Goal: Task Accomplishment & Management: Complete application form

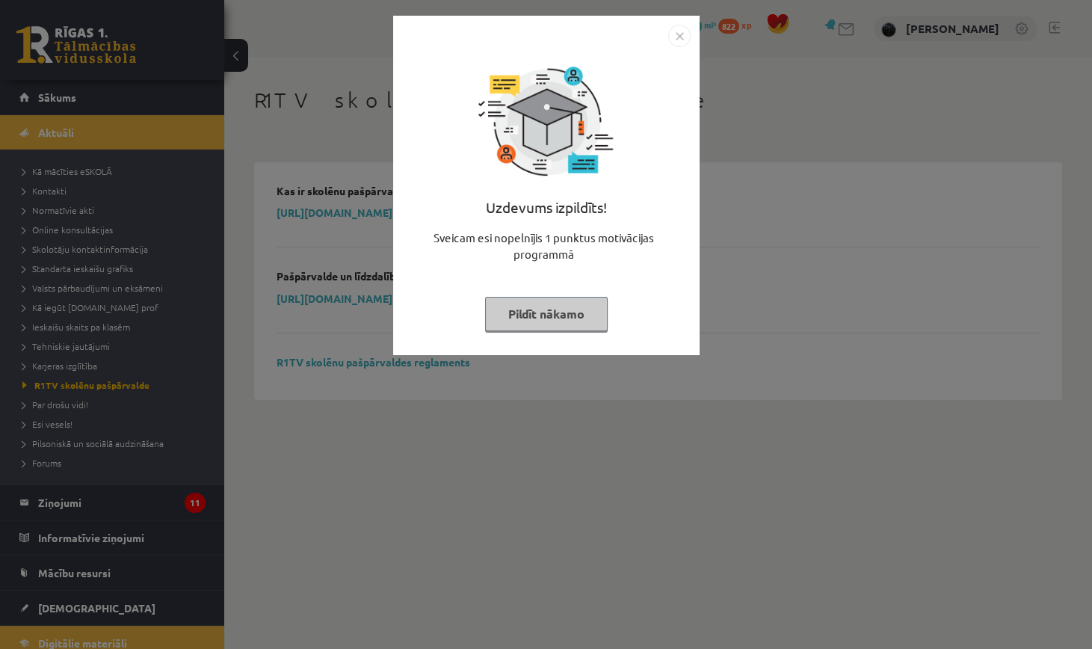
click at [681, 45] on img "Close" at bounding box center [679, 36] width 22 height 22
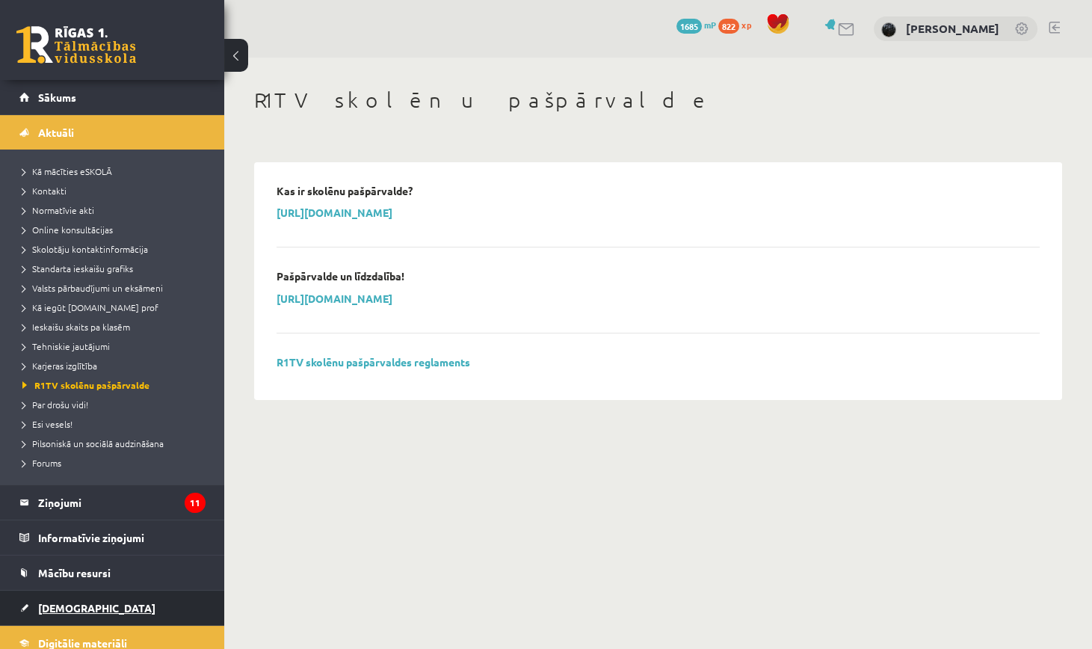
click at [111, 613] on link "[DEMOGRAPHIC_DATA]" at bounding box center [112, 607] width 186 height 34
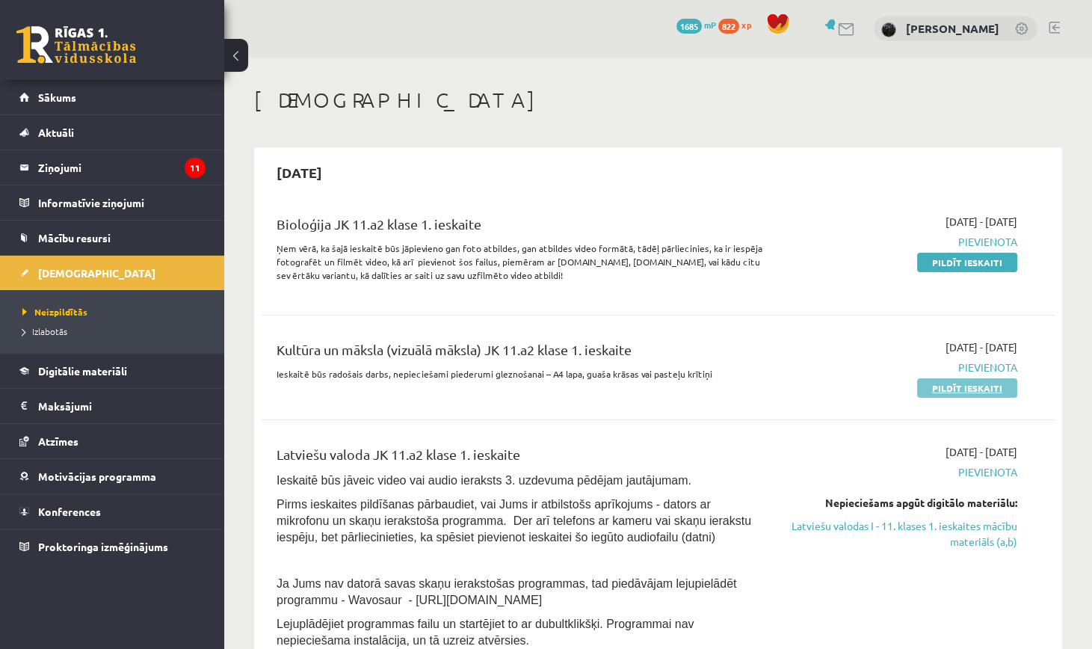
click at [942, 384] on link "Pildīt ieskaiti" at bounding box center [967, 387] width 100 height 19
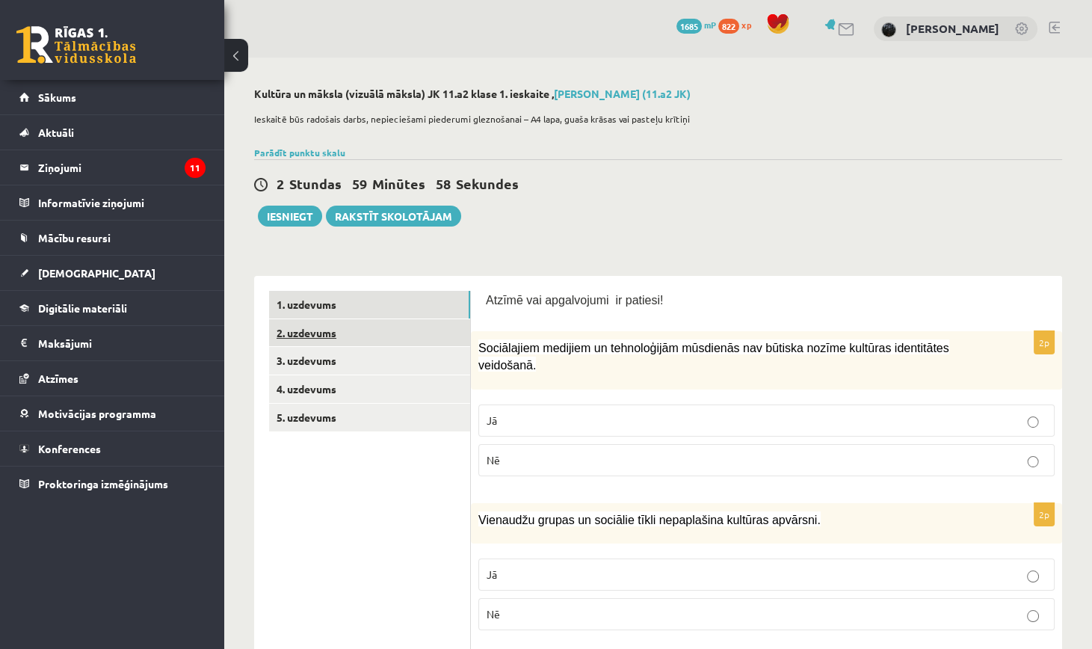
click at [363, 335] on link "2. uzdevums" at bounding box center [369, 333] width 201 height 28
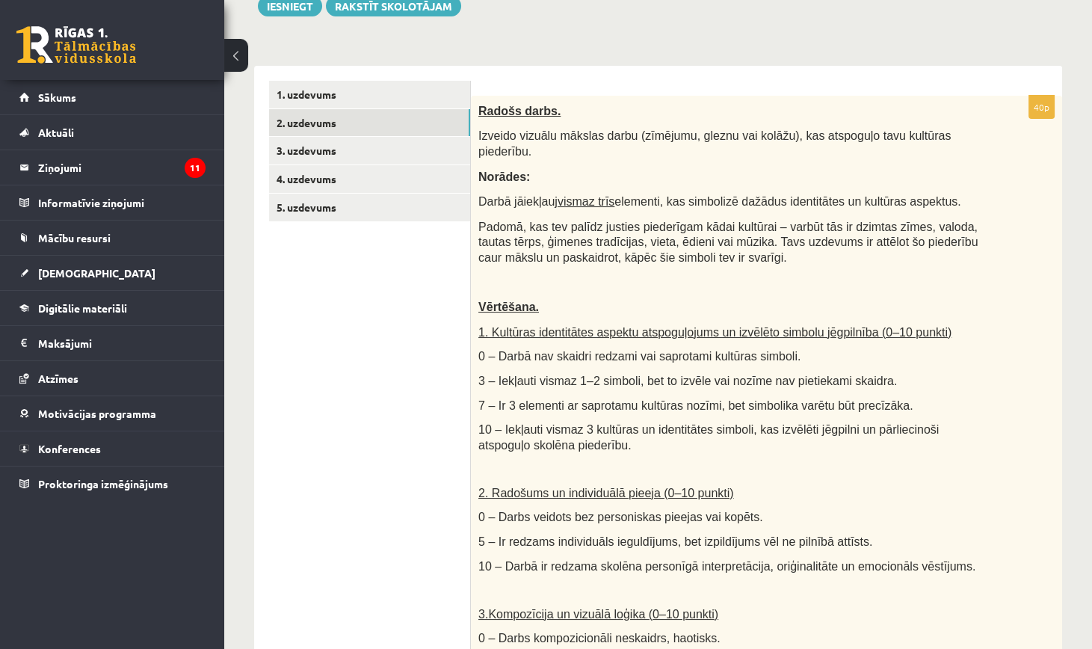
scroll to position [219, 0]
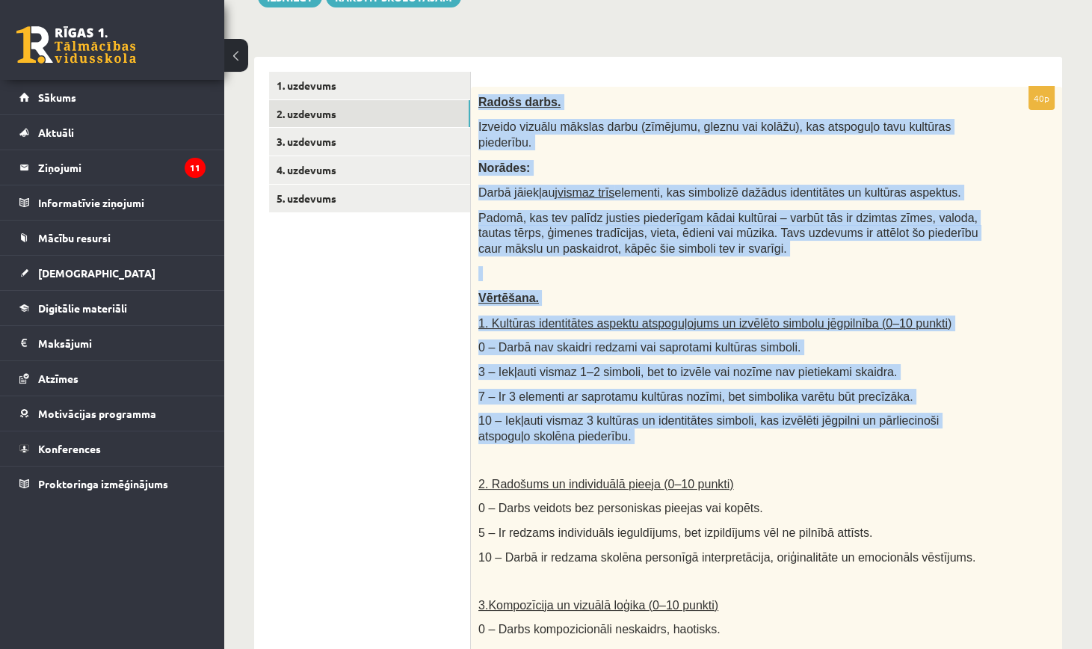
drag, startPoint x: 481, startPoint y: 94, endPoint x: 651, endPoint y: 444, distance: 389.1
click at [651, 444] on div "Radošs darbs. Izveido vizuālu mākslas darbu (zīmējumu, gleznu vai kolāžu), kas …" at bounding box center [766, 455] width 591 height 737
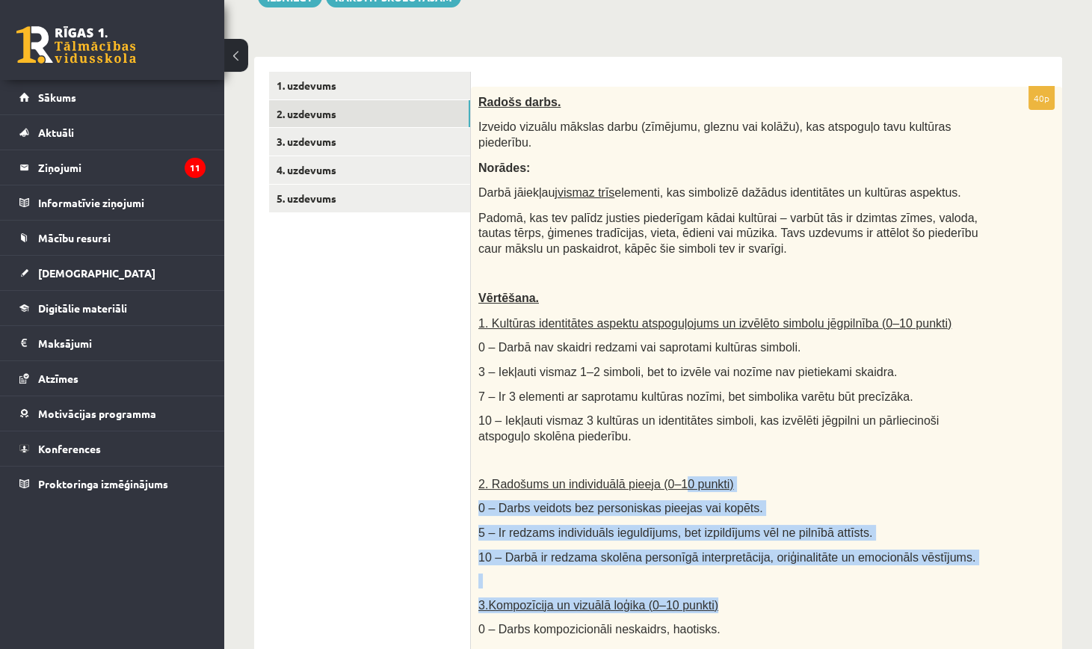
drag, startPoint x: 684, startPoint y: 479, endPoint x: 712, endPoint y: 599, distance: 122.9
click at [712, 601] on div "Radošs darbs. Izveido vizuālu mākslas darbu (zīmējumu, gleznu vai kolāžu), kas …" at bounding box center [766, 455] width 591 height 737
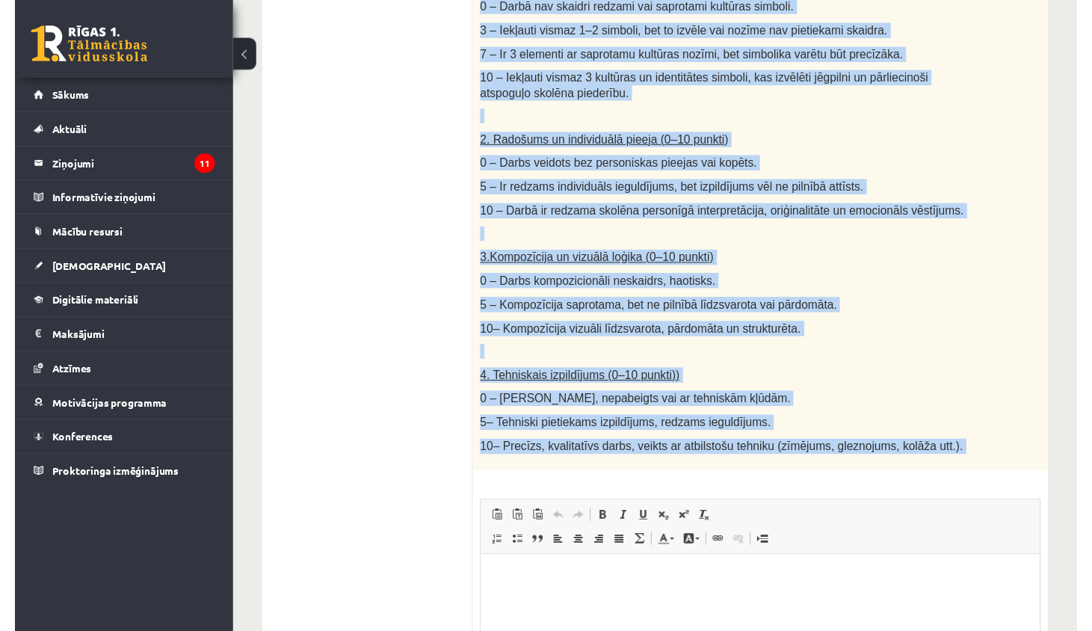
scroll to position [584, 0]
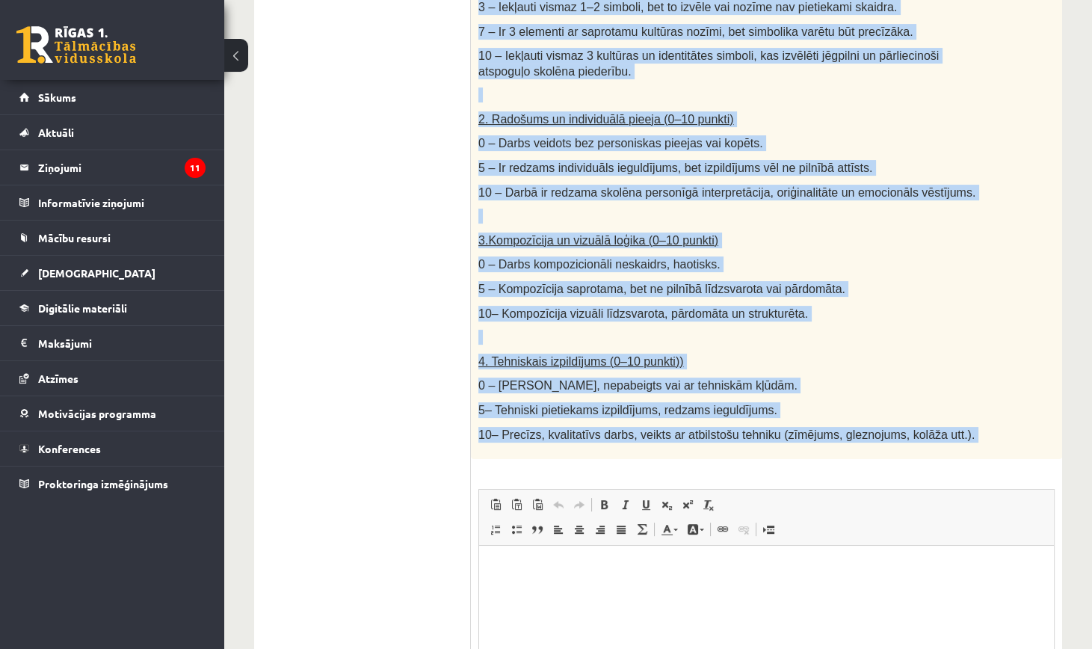
drag, startPoint x: 481, startPoint y: 106, endPoint x: 785, endPoint y: 457, distance: 464.2
click at [785, 457] on div "40p Radošs darbs. Izveido vizuālu mākslas darbu (zīmējumu, gleznu vai kolāžu), …" at bounding box center [766, 261] width 591 height 1078
copy div "Radošs darbs. Izveido vizuālu mākslas darbu (zīmējumu, gleznu vai kolāžu), kas …"
drag, startPoint x: 786, startPoint y: 455, endPoint x: 945, endPoint y: 119, distance: 372.1
click at [946, 117] on p "2. Radošums un individuālā pieeja (0–10 punkti)" at bounding box center [729, 119] width 502 height 16
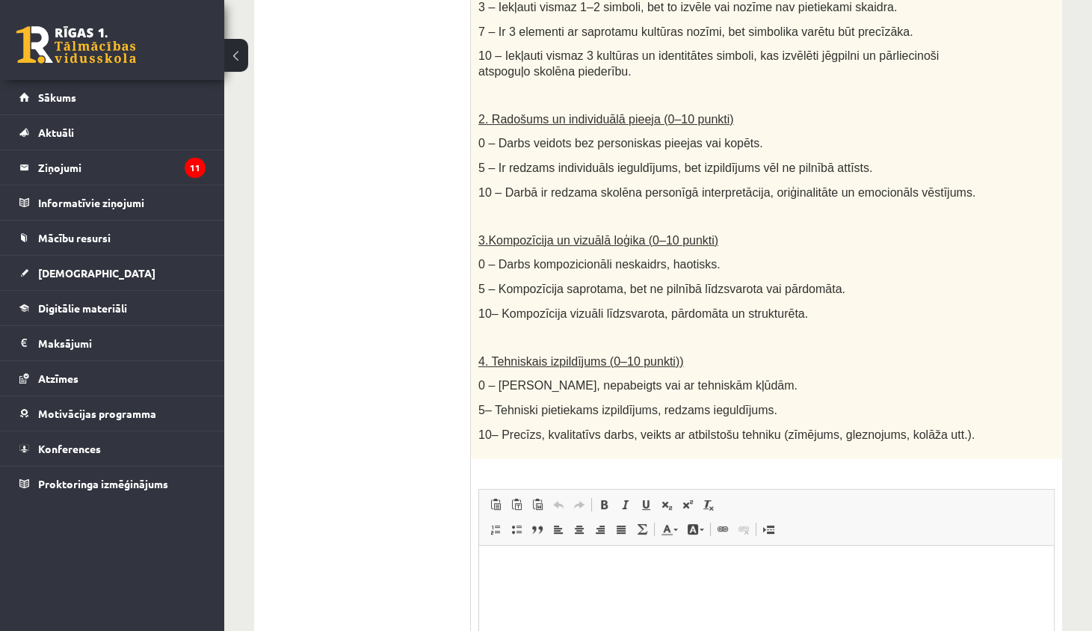
click at [408, 223] on ul "1. uzdevums 2. uzdevums 3. uzdevums 4. uzdevums 5. uzdevums" at bounding box center [370, 253] width 202 height 1093
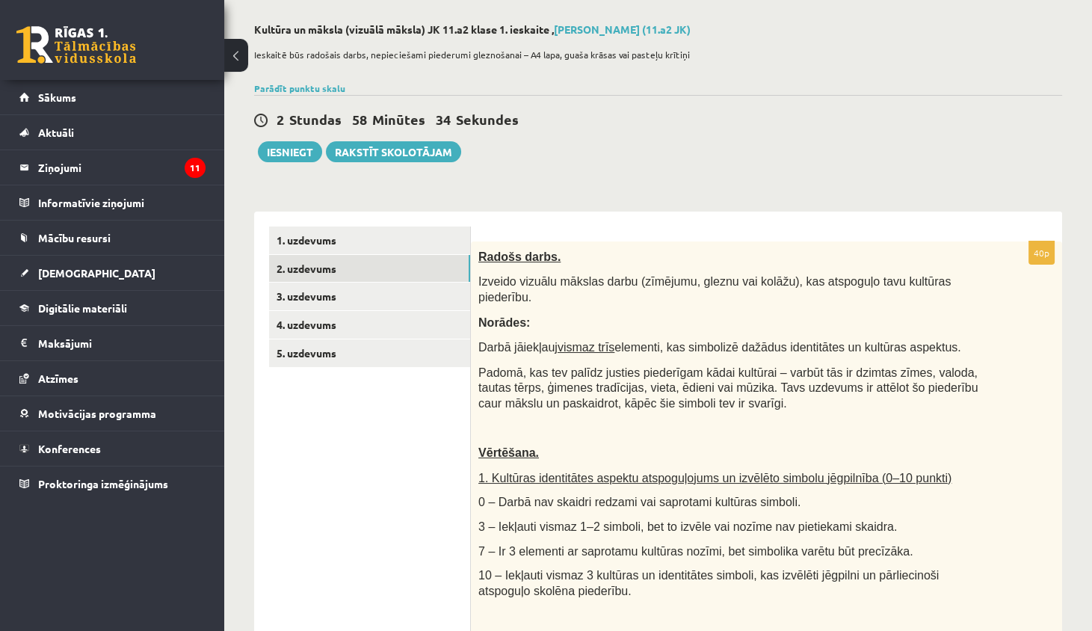
scroll to position [58, 0]
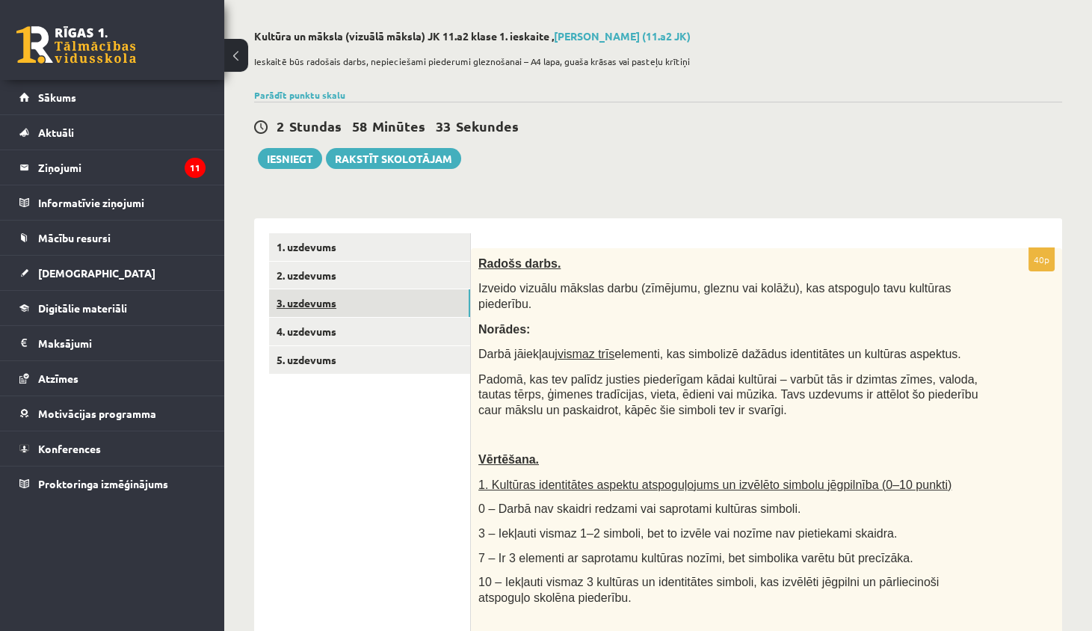
click at [370, 310] on link "3. uzdevums" at bounding box center [369, 303] width 201 height 28
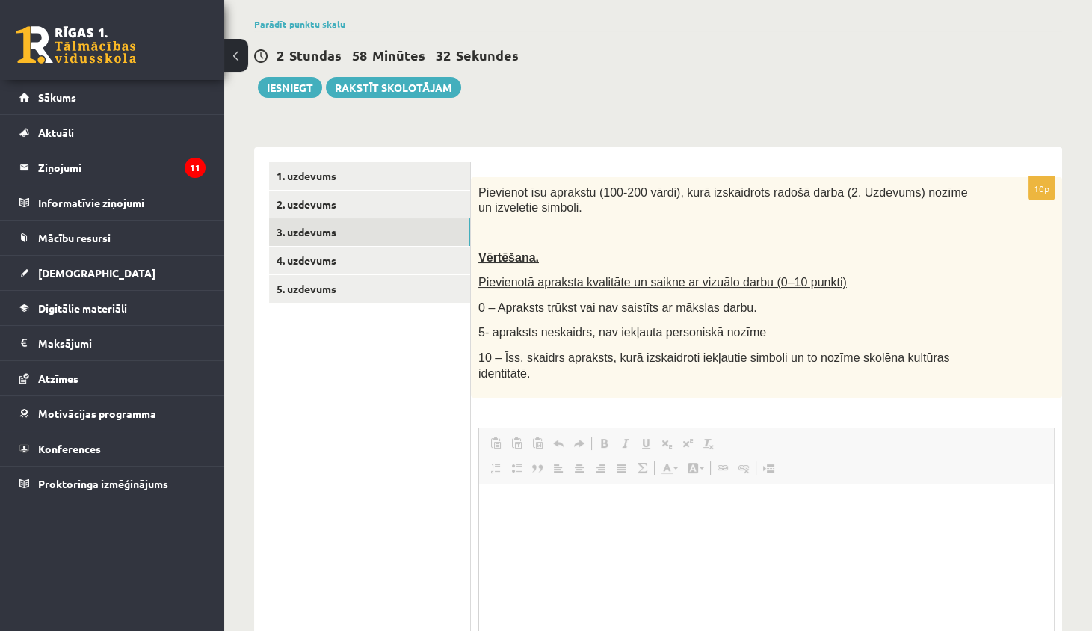
scroll to position [0, 0]
click at [421, 269] on link "4. uzdevums" at bounding box center [369, 261] width 201 height 28
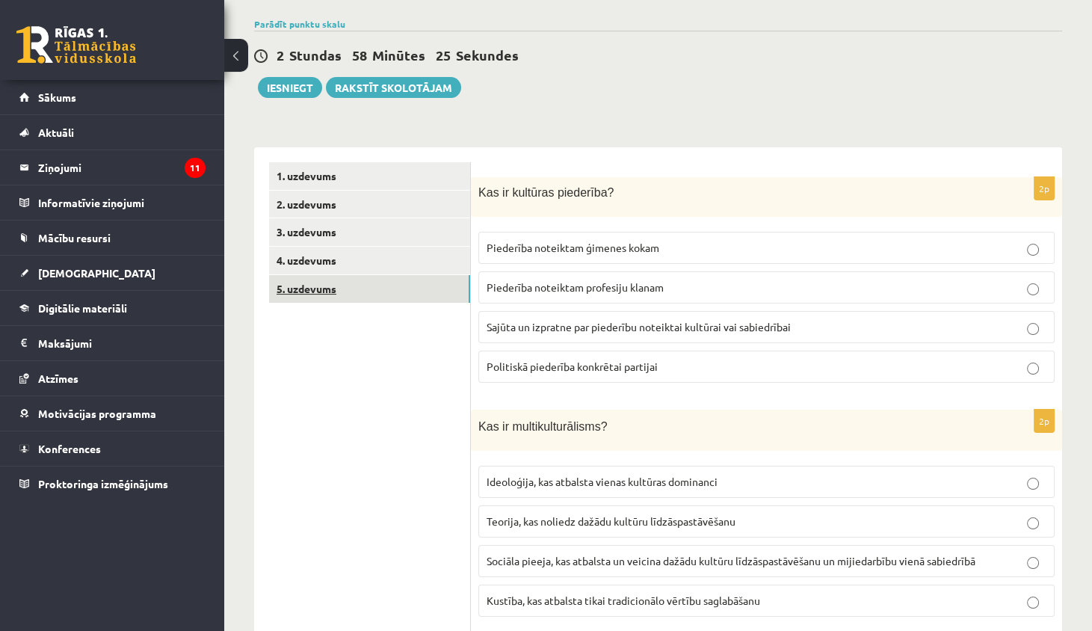
click at [410, 295] on link "5. uzdevums" at bounding box center [369, 289] width 201 height 28
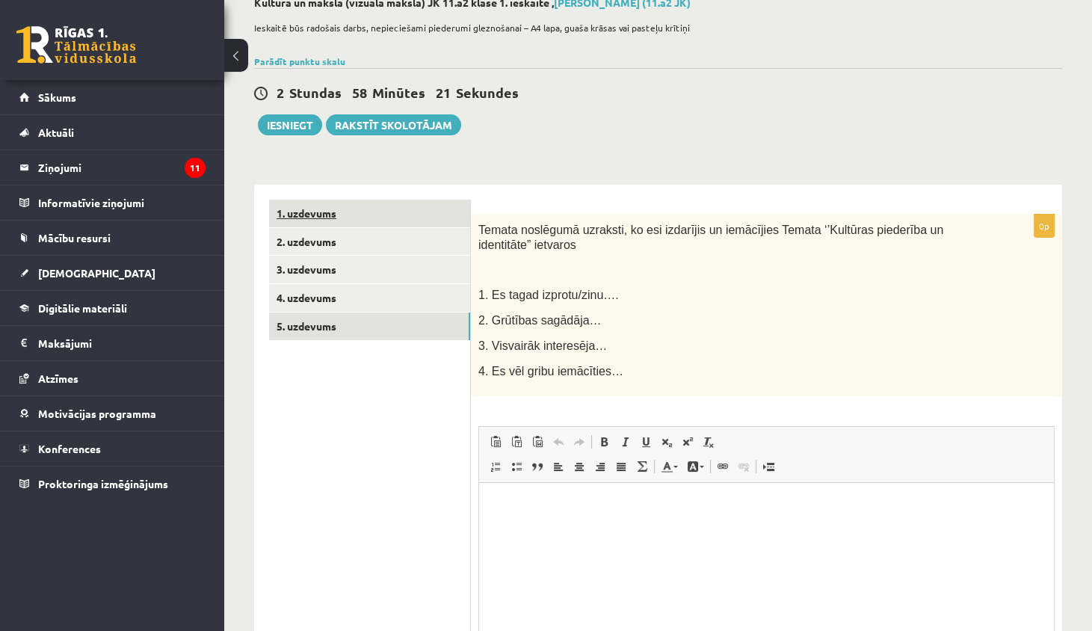
click at [417, 214] on link "1. uzdevums" at bounding box center [369, 214] width 201 height 28
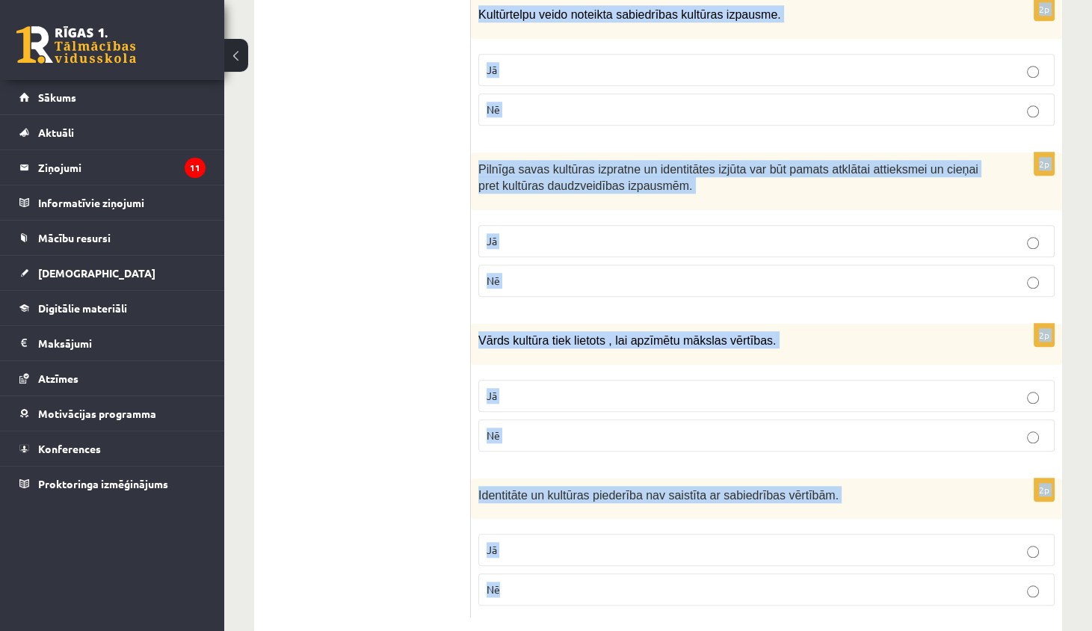
scroll to position [2112, 0]
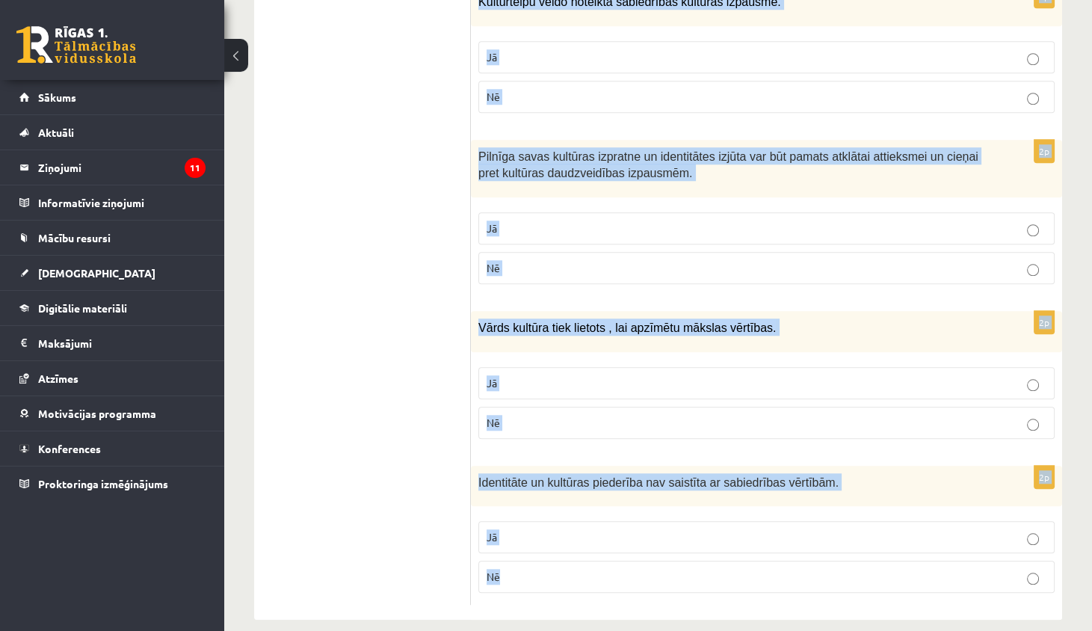
drag, startPoint x: 486, startPoint y: 204, endPoint x: 683, endPoint y: 606, distance: 447.9
copy form "Atzīmē vai apgalvojumi ir patiesi! 2p Sociālajiem medijiem un tehnoloģijām mūsd…"
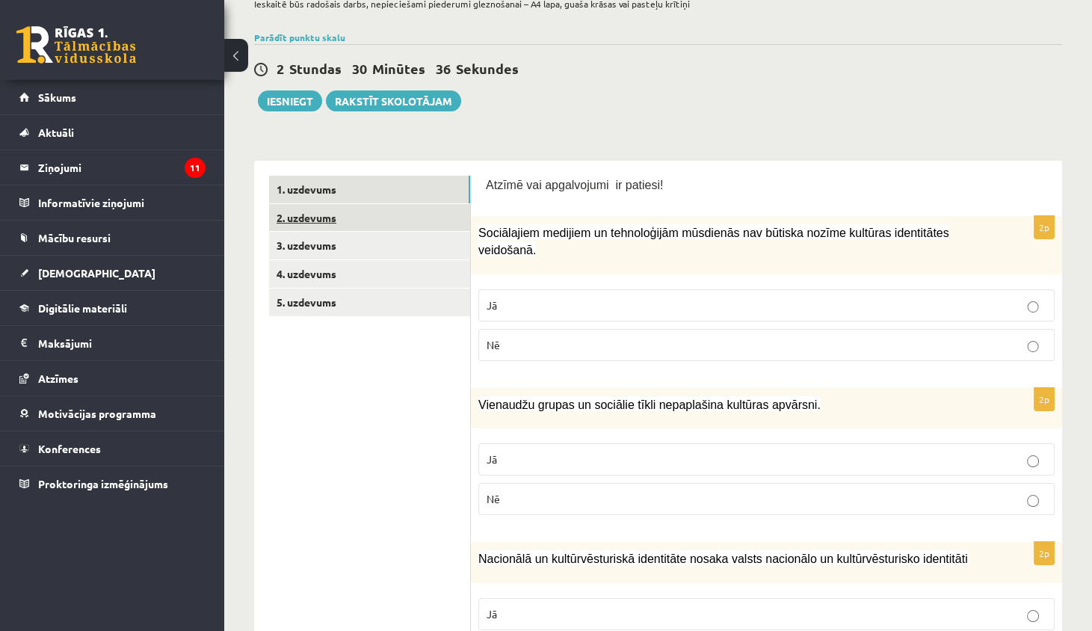
scroll to position [144, 0]
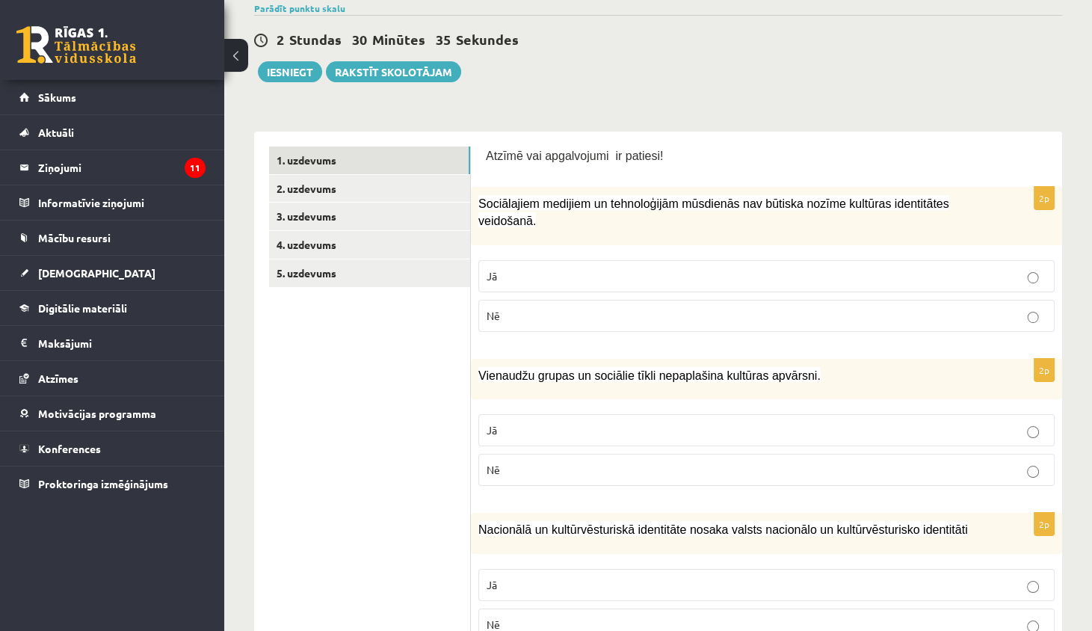
click at [503, 309] on p "Nē" at bounding box center [767, 316] width 560 height 16
click at [501, 462] on p "Nē" at bounding box center [767, 470] width 560 height 16
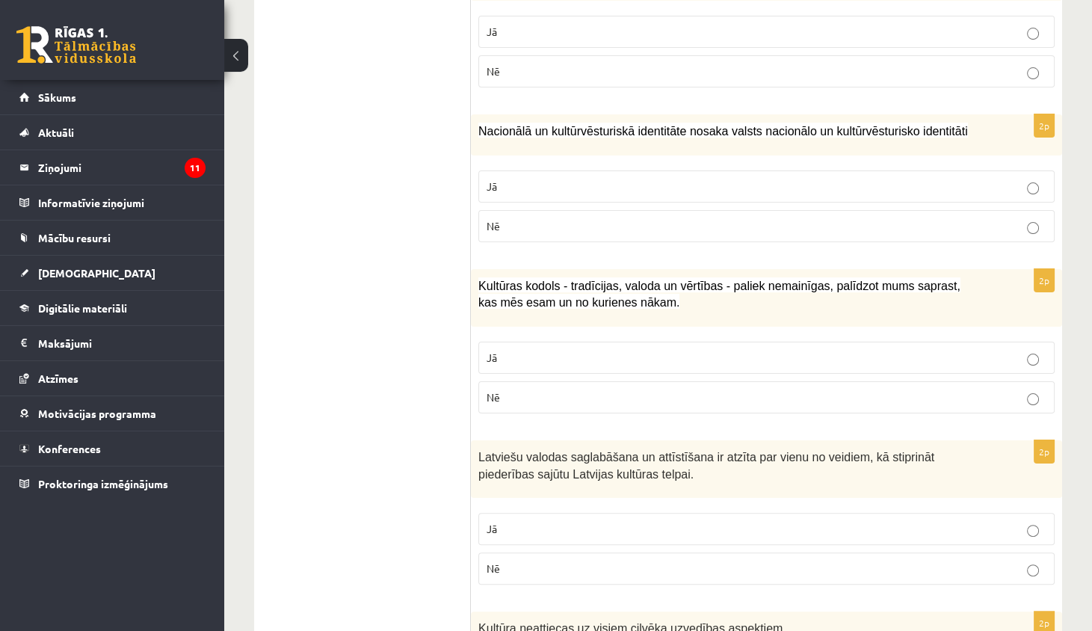
scroll to position [543, 0]
click at [662, 185] on p "Jā" at bounding box center [767, 186] width 560 height 16
click at [522, 360] on label "Jā" at bounding box center [766, 357] width 576 height 32
click at [513, 531] on label "Jā" at bounding box center [766, 528] width 576 height 32
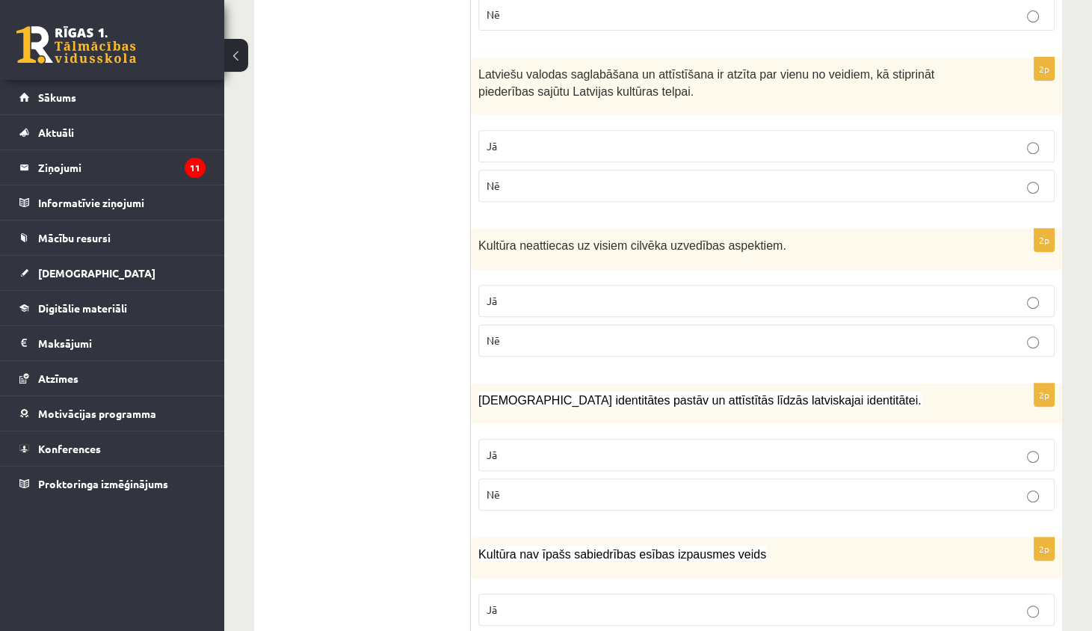
scroll to position [931, 0]
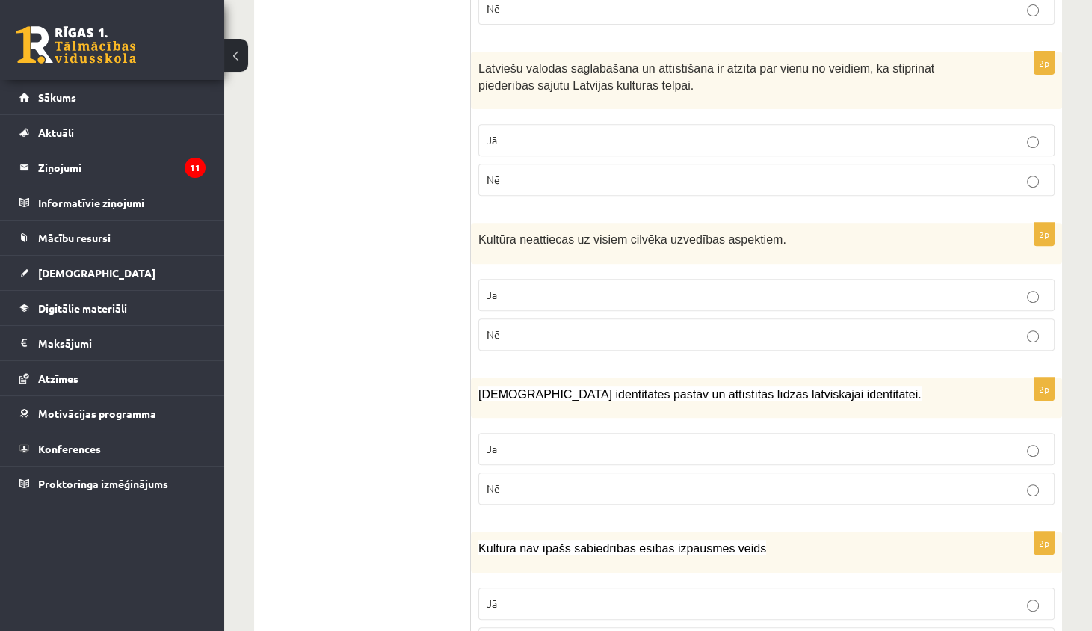
click at [607, 289] on p "Jā" at bounding box center [767, 295] width 560 height 16
click at [557, 446] on p "Jā" at bounding box center [767, 449] width 560 height 16
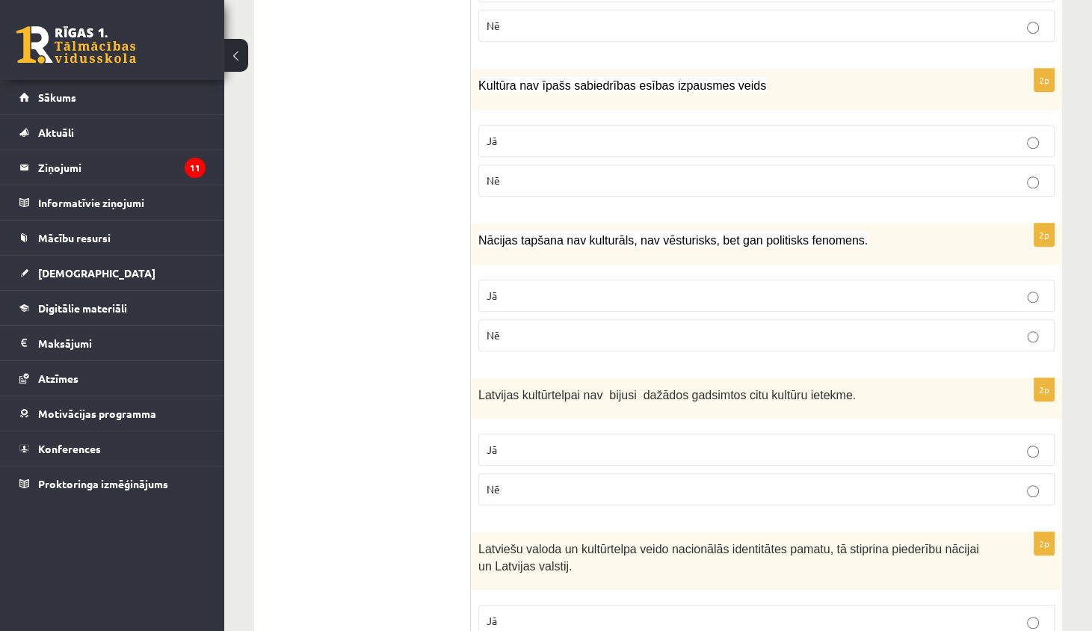
scroll to position [1391, 0]
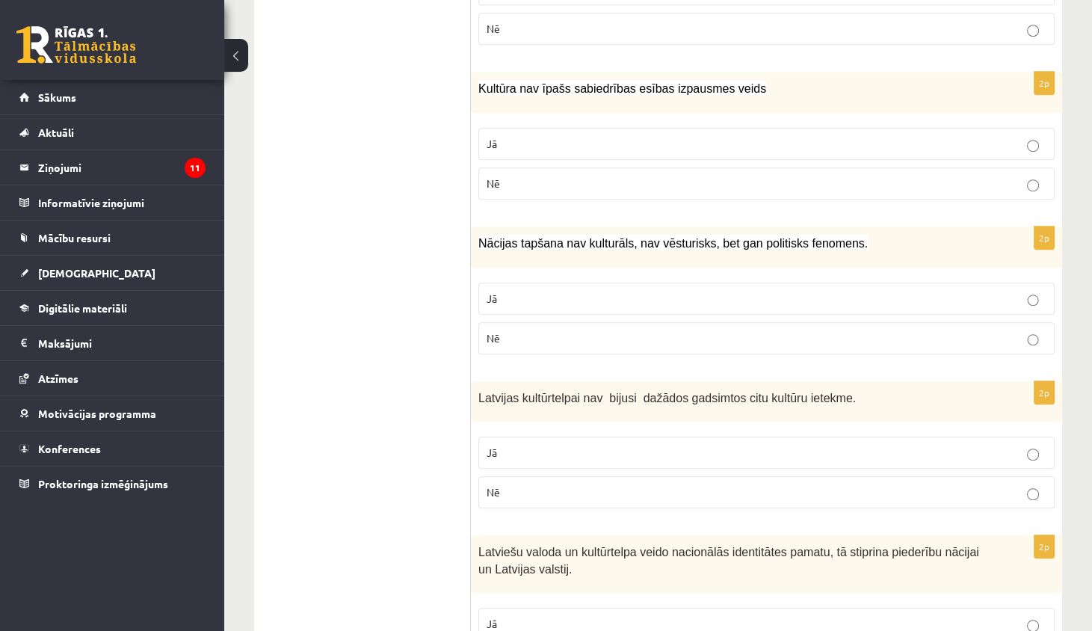
click at [541, 176] on p "Nē" at bounding box center [767, 184] width 560 height 16
click at [515, 322] on label "Nē" at bounding box center [766, 338] width 576 height 32
click at [499, 445] on p "Jā" at bounding box center [767, 453] width 560 height 16
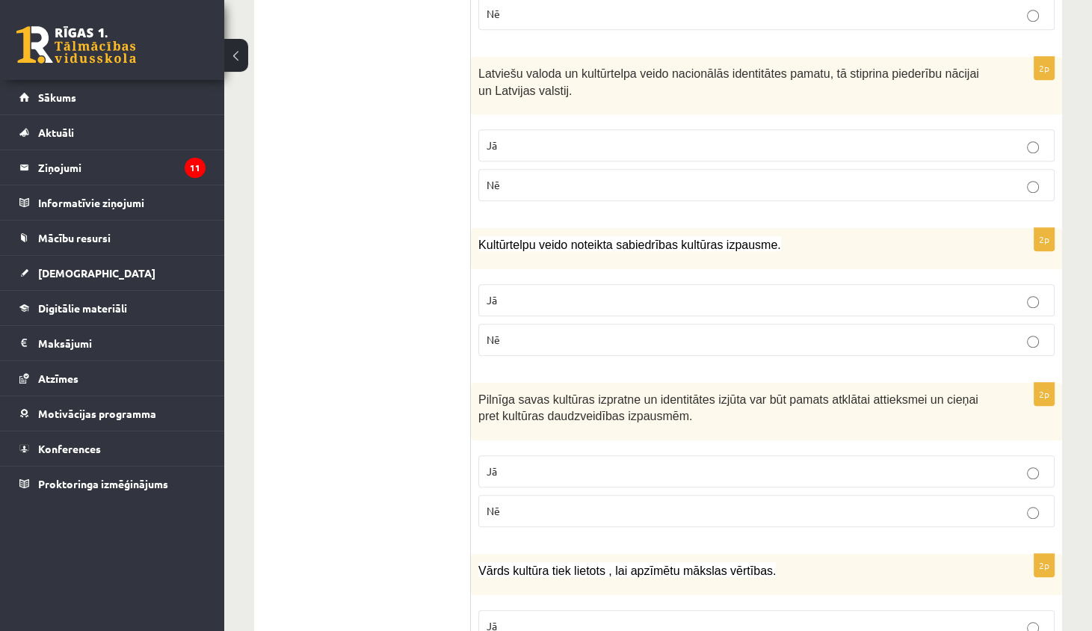
scroll to position [1876, 0]
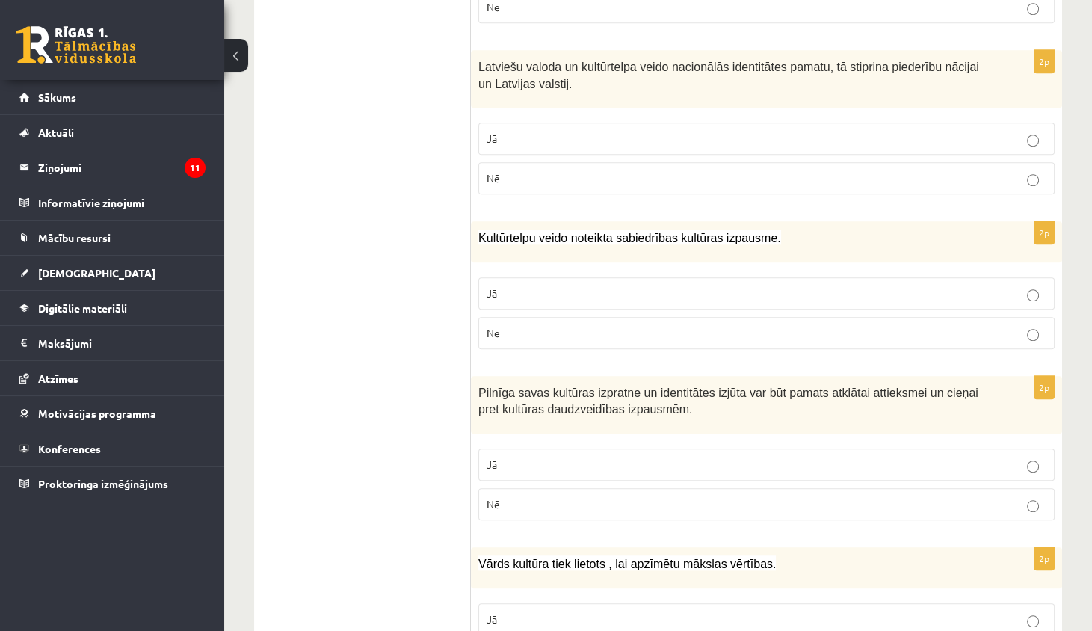
click at [706, 131] on p "Jā" at bounding box center [767, 139] width 560 height 16
click at [611, 277] on label "Jā" at bounding box center [766, 293] width 576 height 32
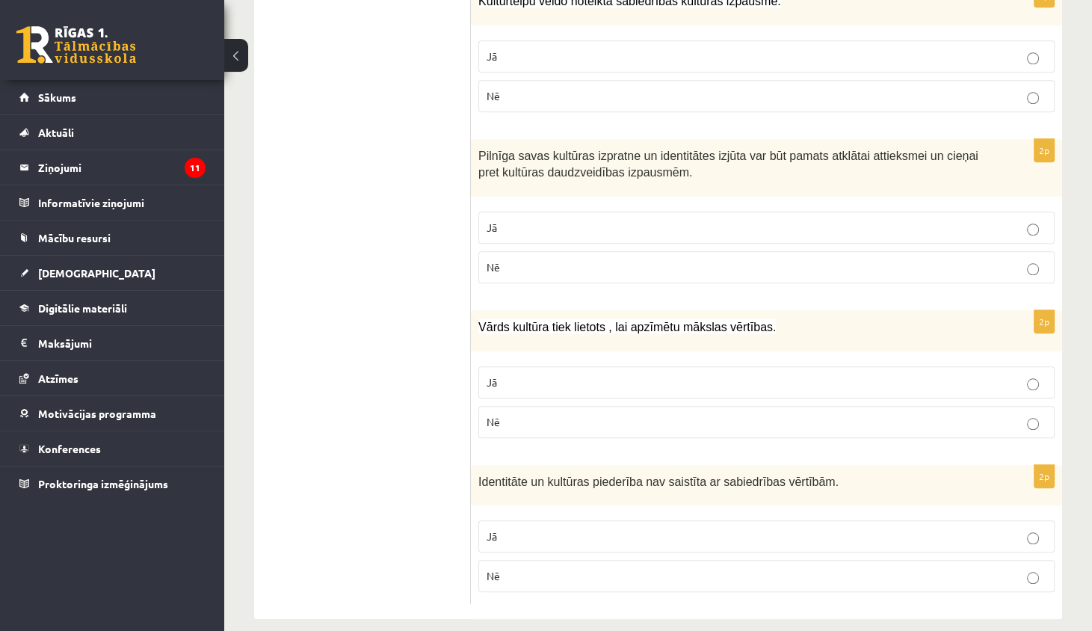
scroll to position [2112, 0]
click at [640, 221] on p "Jā" at bounding box center [767, 229] width 560 height 16
click at [534, 415] on p "Nē" at bounding box center [767, 423] width 560 height 16
click at [515, 561] on label "Nē" at bounding box center [766, 577] width 576 height 32
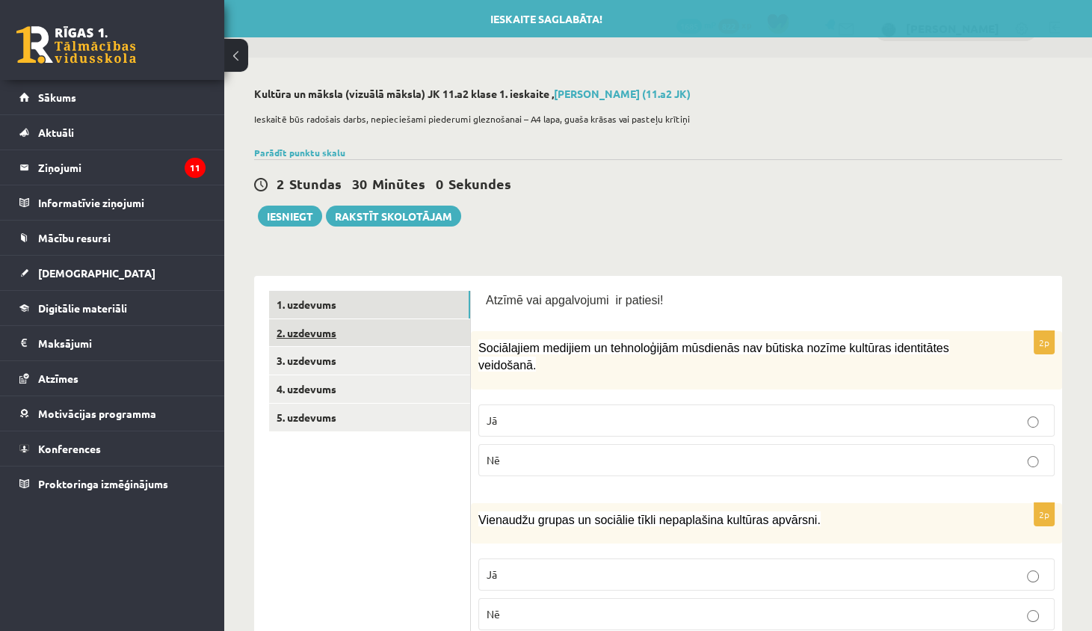
scroll to position [0, 0]
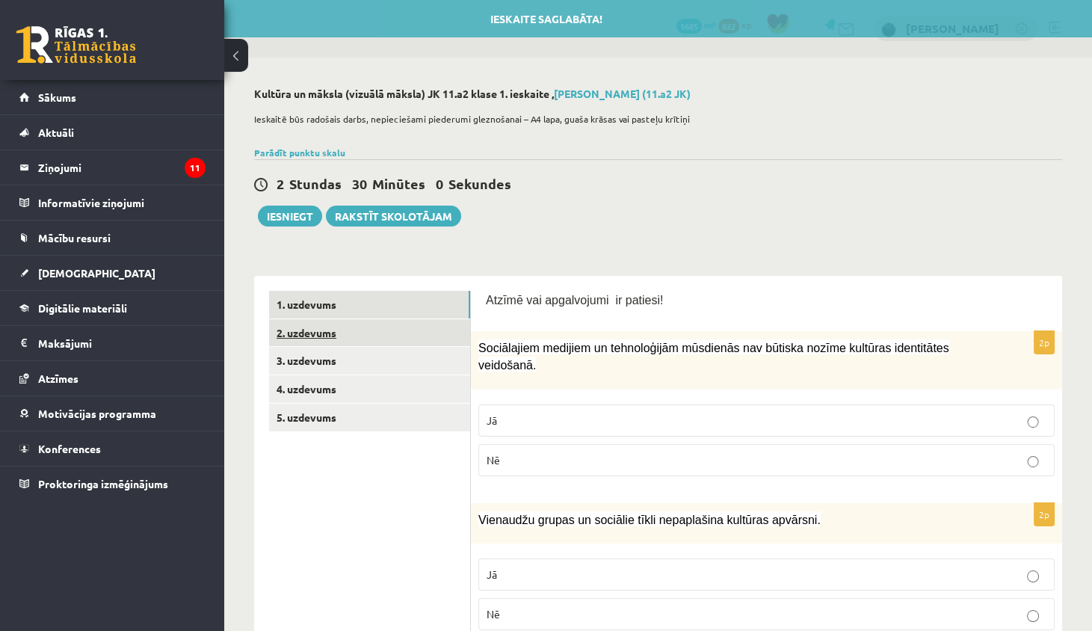
click at [432, 324] on link "2. uzdevums" at bounding box center [369, 333] width 201 height 28
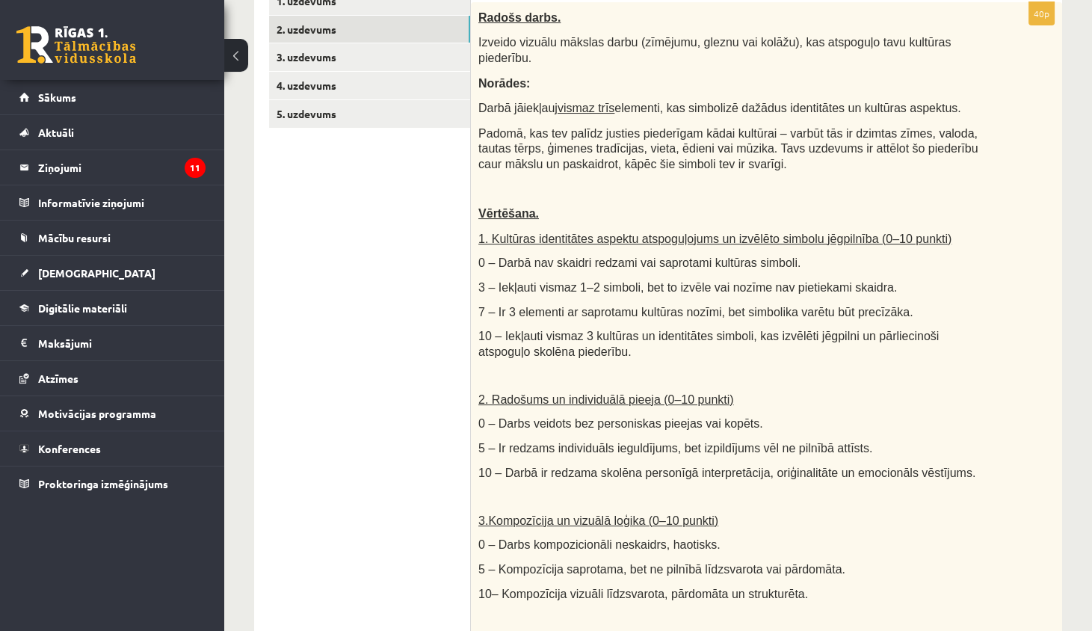
scroll to position [304, 0]
click at [382, 84] on link "4. uzdevums" at bounding box center [369, 85] width 201 height 28
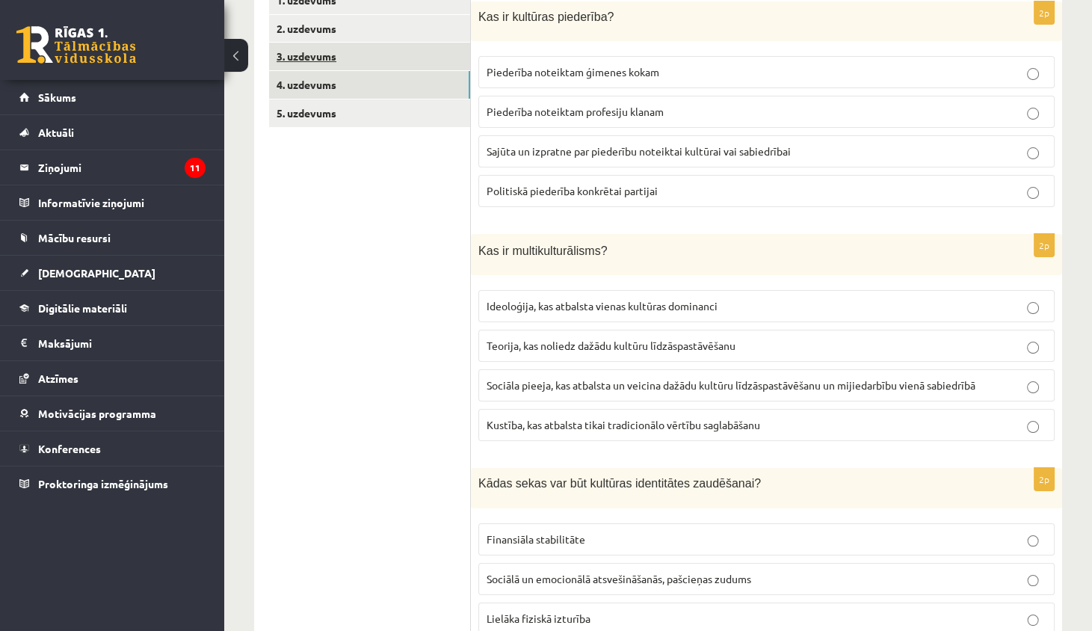
click at [405, 56] on link "3. uzdevums" at bounding box center [369, 57] width 201 height 28
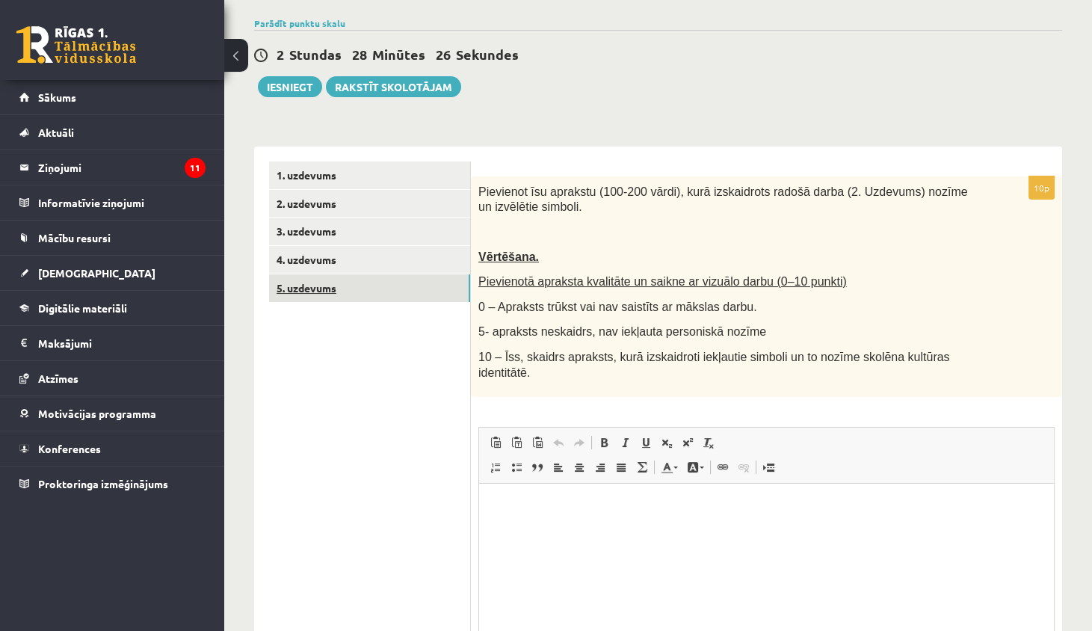
scroll to position [0, 0]
click at [363, 278] on link "5. uzdevums" at bounding box center [369, 288] width 201 height 28
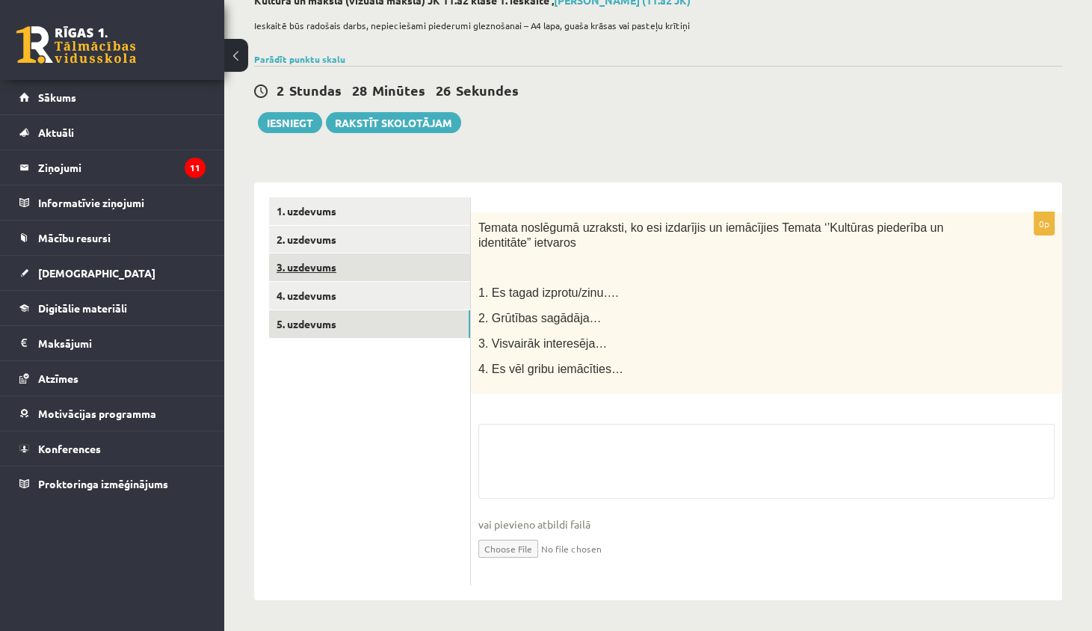
scroll to position [91, 0]
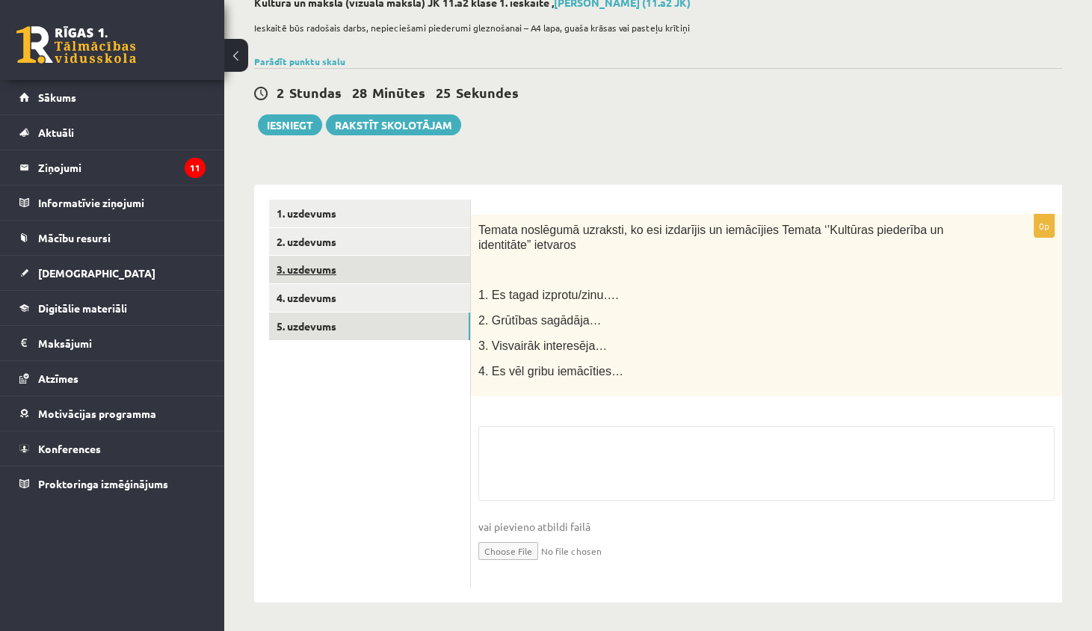
click at [369, 280] on link "3. uzdevums" at bounding box center [369, 270] width 201 height 28
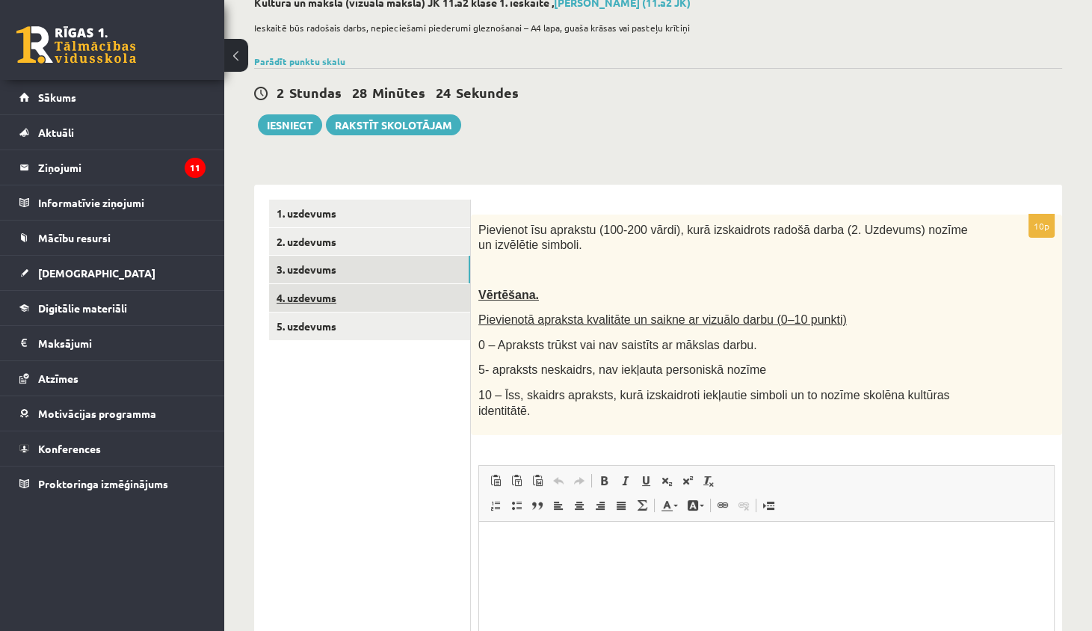
scroll to position [0, 0]
click at [369, 300] on link "4. uzdevums" at bounding box center [369, 298] width 201 height 28
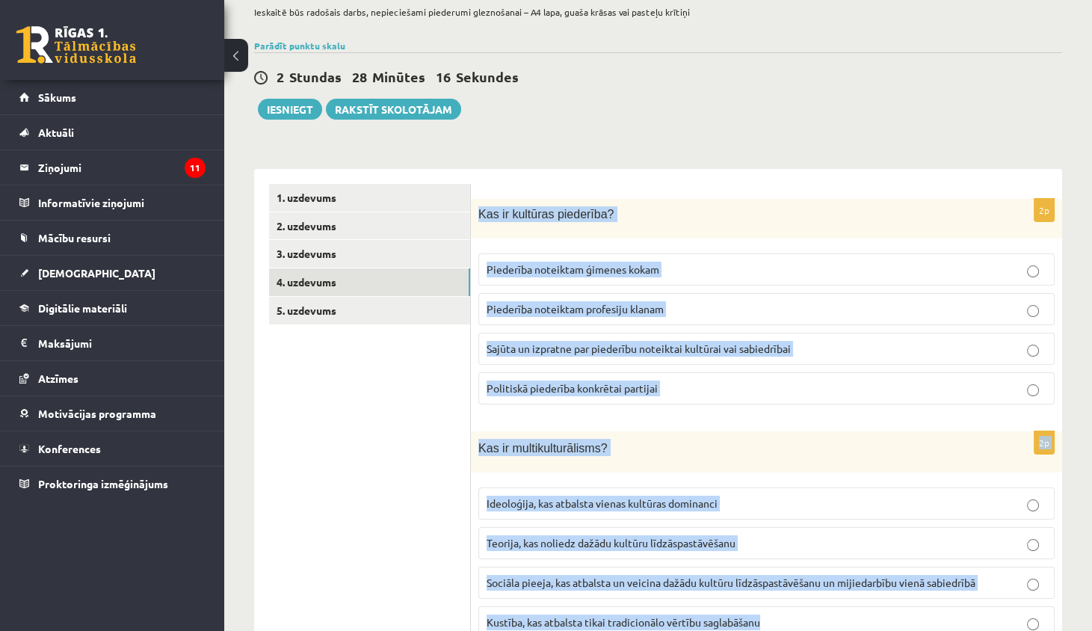
scroll to position [144, 0]
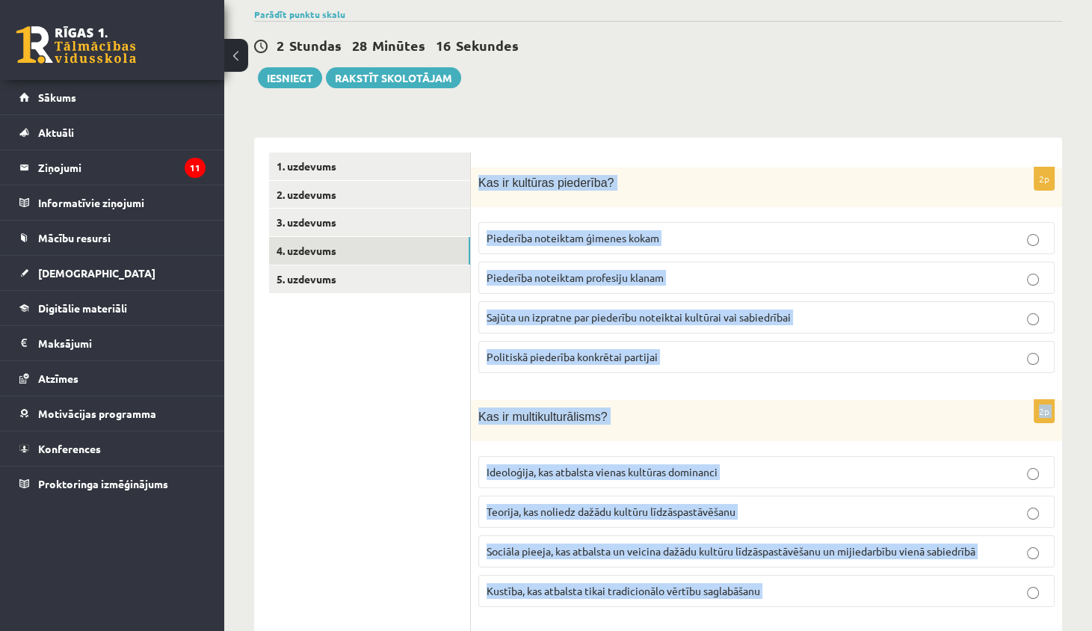
drag, startPoint x: 479, startPoint y: 229, endPoint x: 744, endPoint y: 629, distance: 479.9
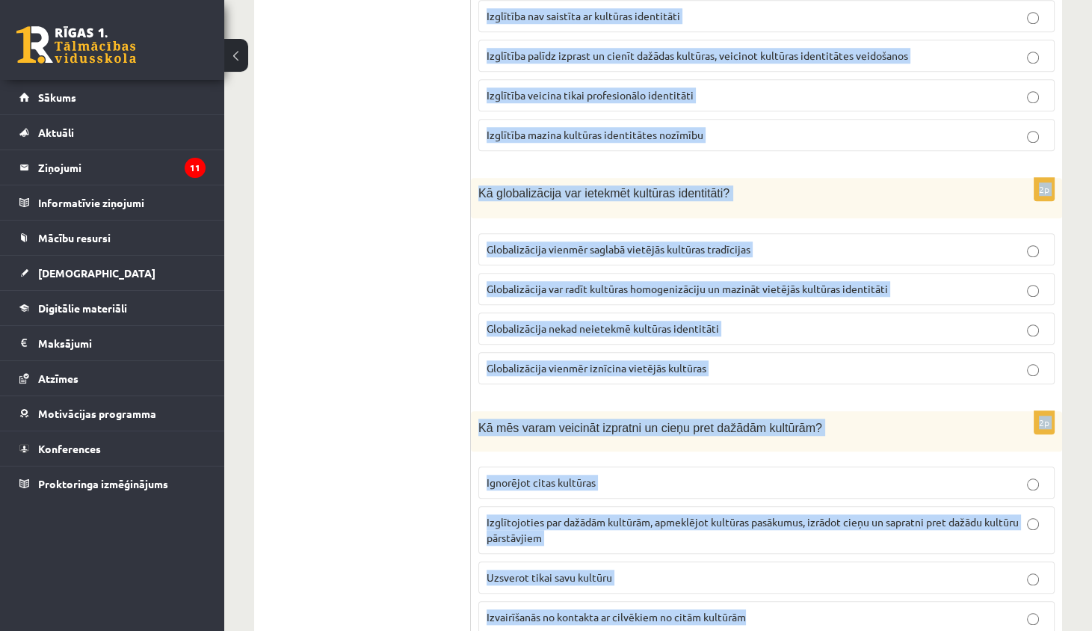
scroll to position [2039, 0]
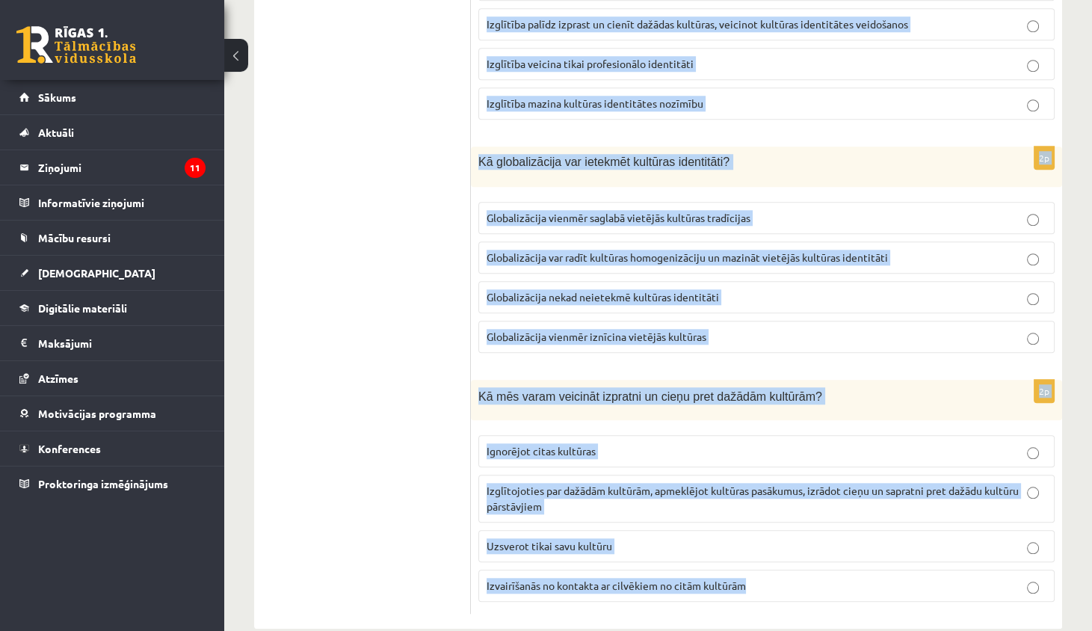
drag, startPoint x: 475, startPoint y: 173, endPoint x: 729, endPoint y: 623, distance: 517.1
copy form "Kas ir kultūras piederība? Piederība noteiktam ģimenes kokam Piederība noteikta…"
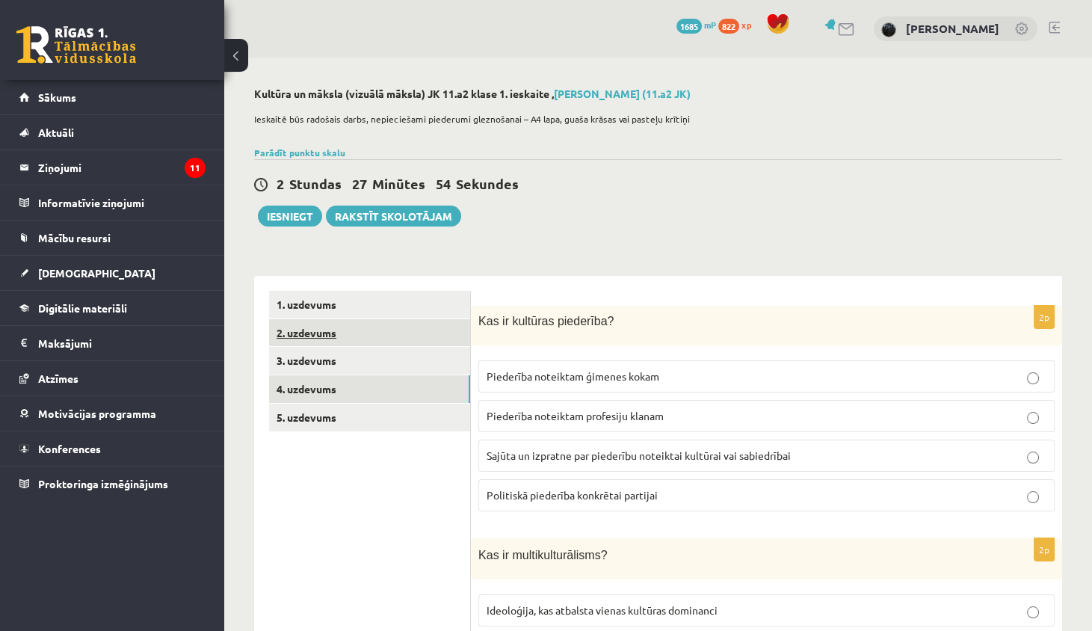
scroll to position [0, 0]
click at [528, 449] on span "Sajūta un izpratne par piederību noteiktai kultūrai vai sabiedrībai" at bounding box center [639, 454] width 304 height 13
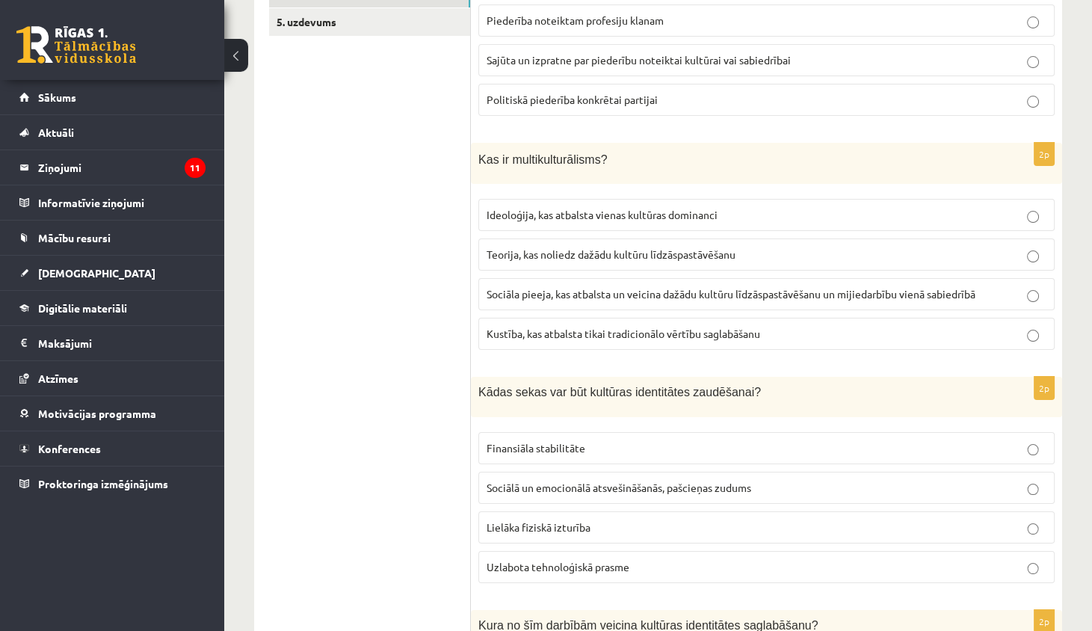
scroll to position [405, 0]
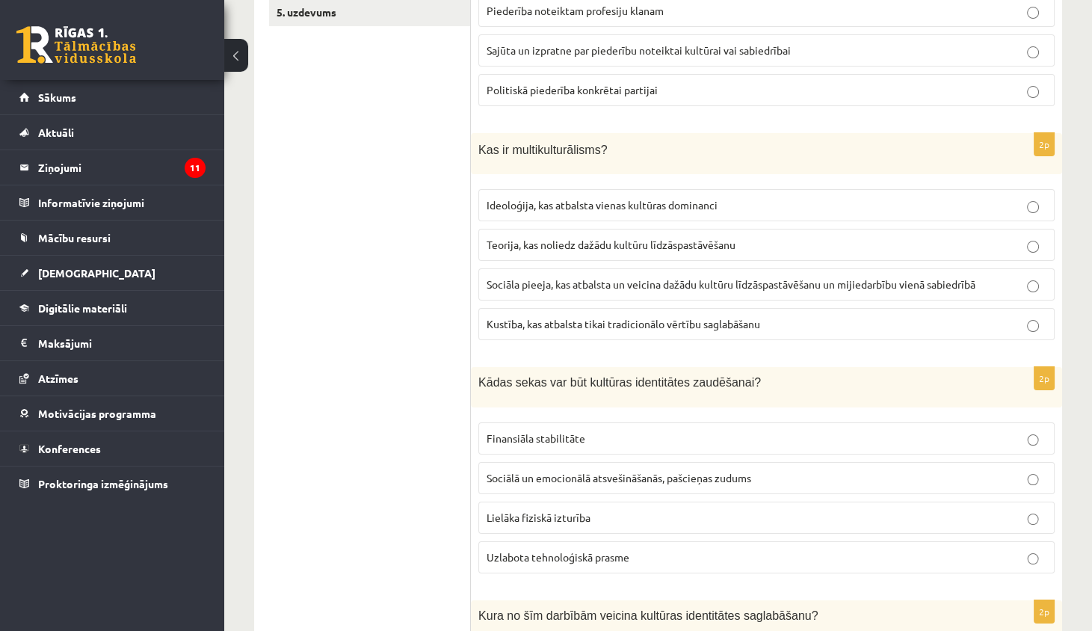
click at [518, 274] on label "Sociāla pieeja, kas atbalsta un veicina dažādu kultūru līdzāspastāvēšanu un mij…" at bounding box center [766, 284] width 576 height 32
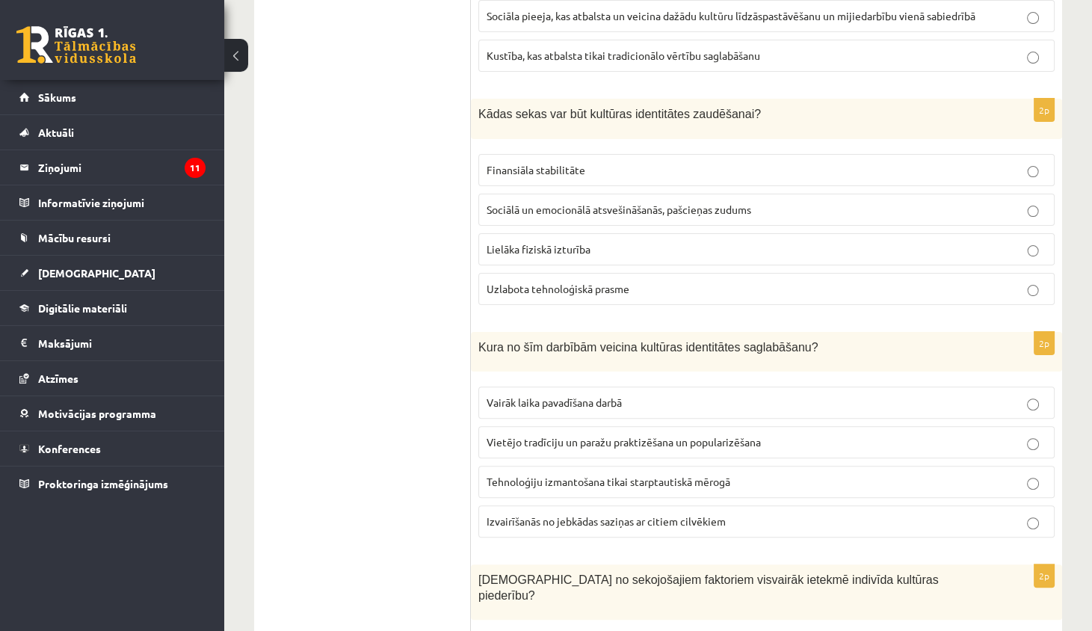
scroll to position [682, 0]
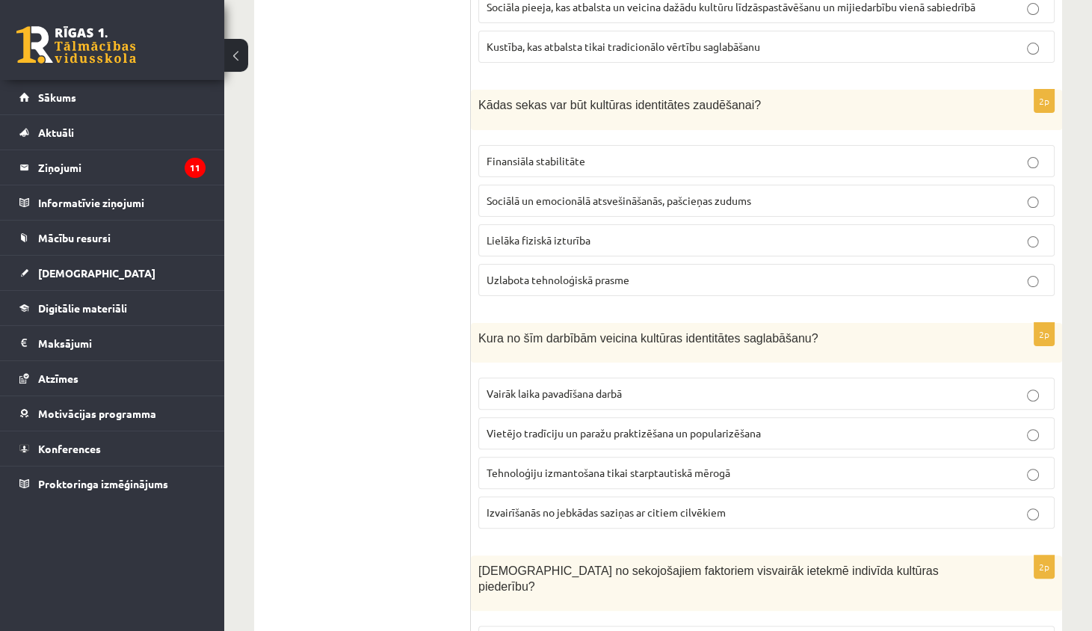
click at [561, 198] on span "Sociālā un emocionālā atsvešināšanās, pašcieņas zudums" at bounding box center [619, 200] width 265 height 13
click at [538, 417] on label "Vietējo tradīciju un paražu praktizēšana un popularizēšana" at bounding box center [766, 433] width 576 height 32
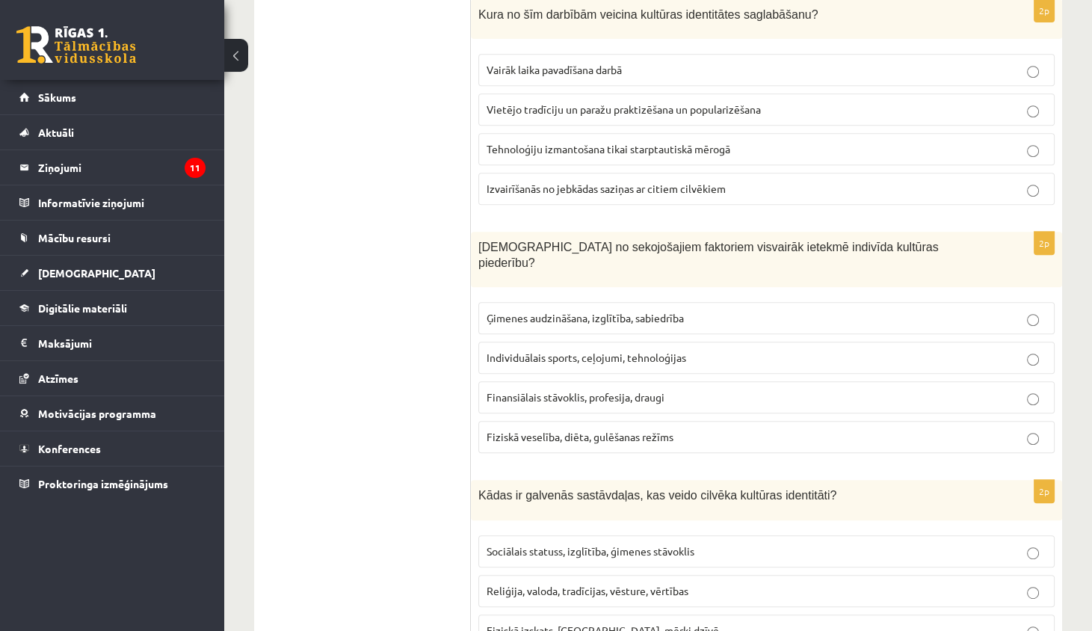
scroll to position [1009, 0]
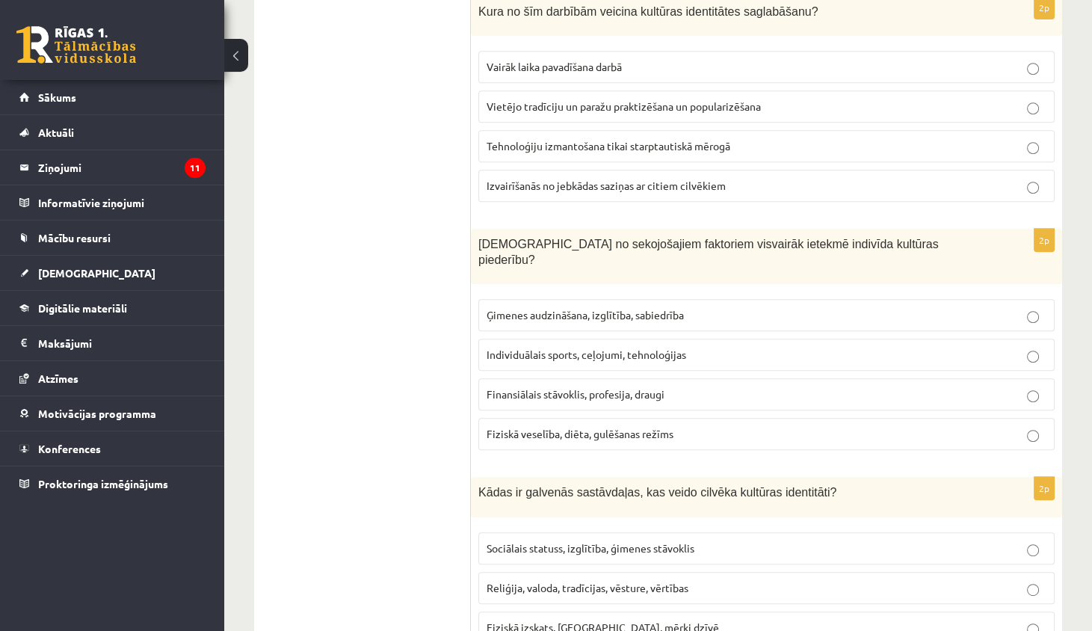
click at [525, 308] on span "Ģimenes audzināšana, izglītība, sabiedrība" at bounding box center [585, 314] width 197 height 13
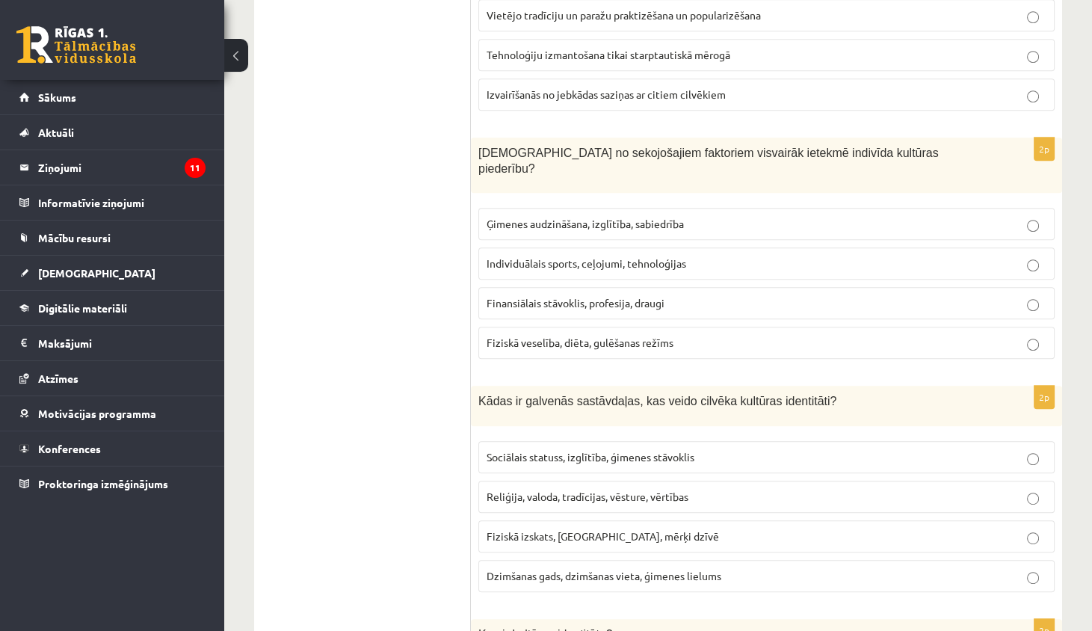
scroll to position [1102, 0]
click at [564, 442] on label "Sociālais statuss, izglītība, ģimenes stāvoklis" at bounding box center [766, 456] width 576 height 32
click at [508, 519] on label "Fiziskā izskats, hobiji, mērķi dzīvē" at bounding box center [766, 535] width 576 height 32
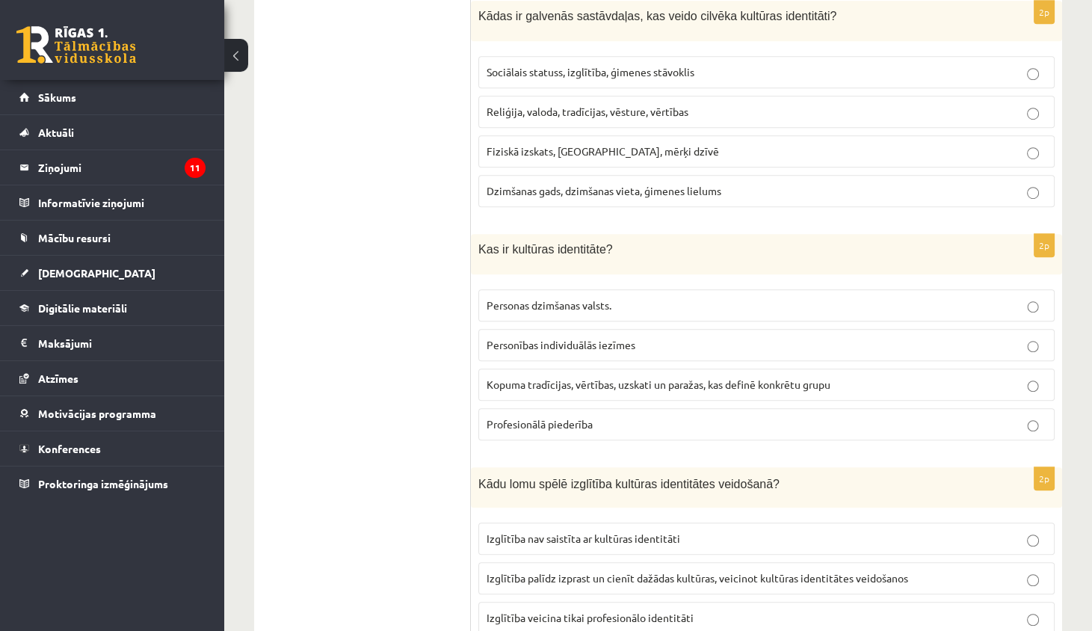
scroll to position [1498, 0]
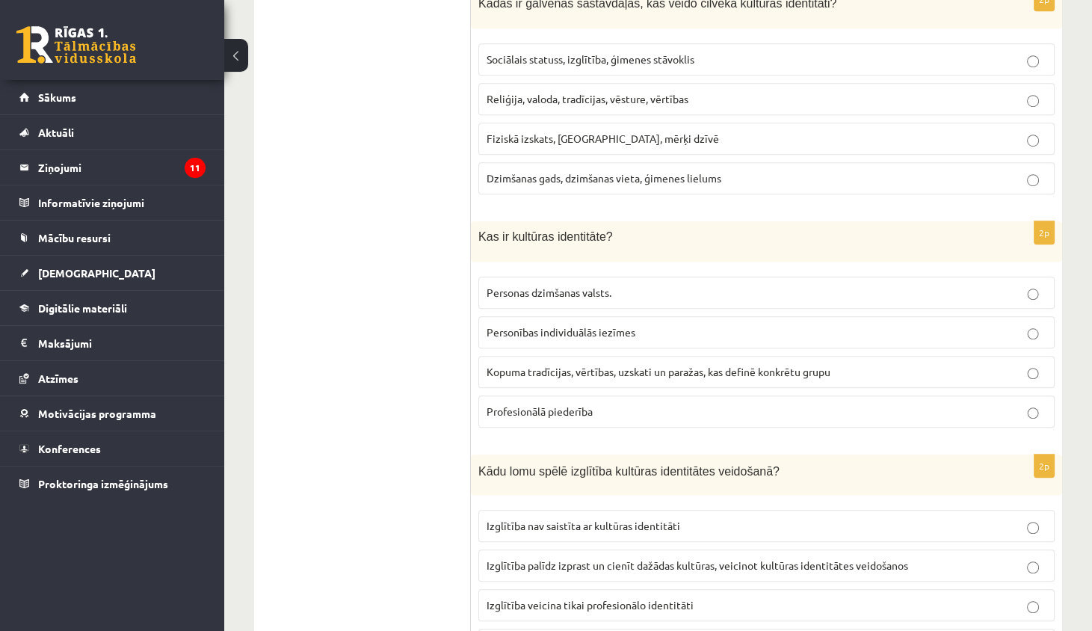
click at [643, 365] on span "Kopuma tradīcijas, vērtības, uzskati un paražas, kas definē konkrētu grupu" at bounding box center [659, 371] width 344 height 13
click at [596, 549] on label "Izglītība palīdz izprast un cienīt dažādas kultūras, veicinot kultūras identitā…" at bounding box center [766, 565] width 576 height 32
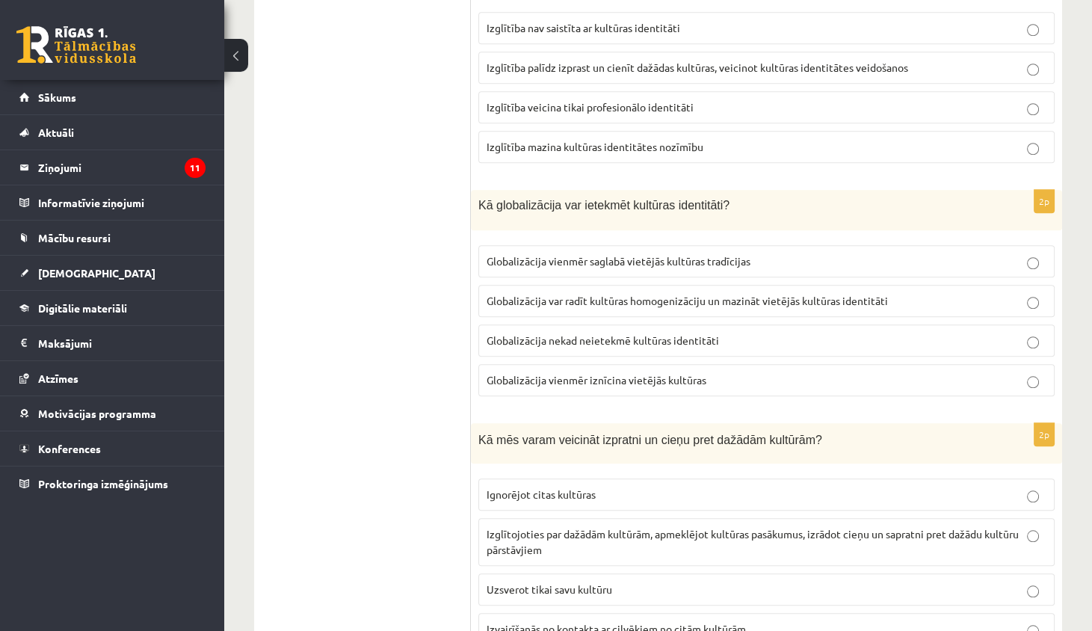
scroll to position [2002, 0]
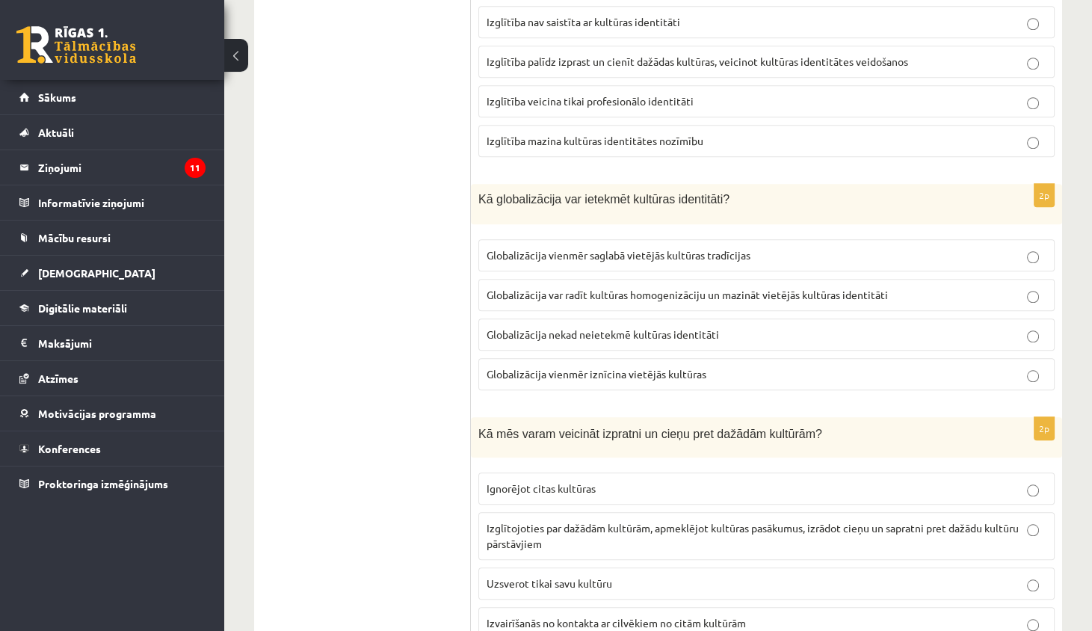
click at [752, 288] on span "Globalizācija var radīt kultūras homogenizāciju un mazināt vietējās kultūras id…" at bounding box center [687, 294] width 401 height 13
click at [629, 521] on span "Izglītojoties par dažādām kultūrām, apmeklējot kultūras pasākumus, izrādot cieņ…" at bounding box center [753, 535] width 532 height 29
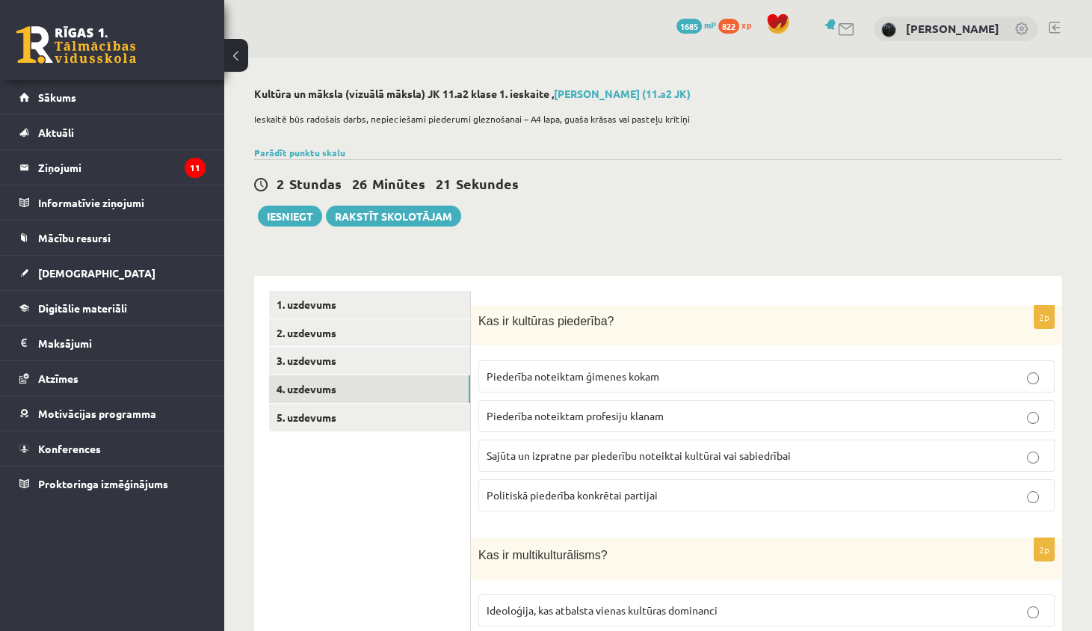
scroll to position [0, 0]
click at [401, 419] on link "5. uzdevums" at bounding box center [369, 418] width 201 height 28
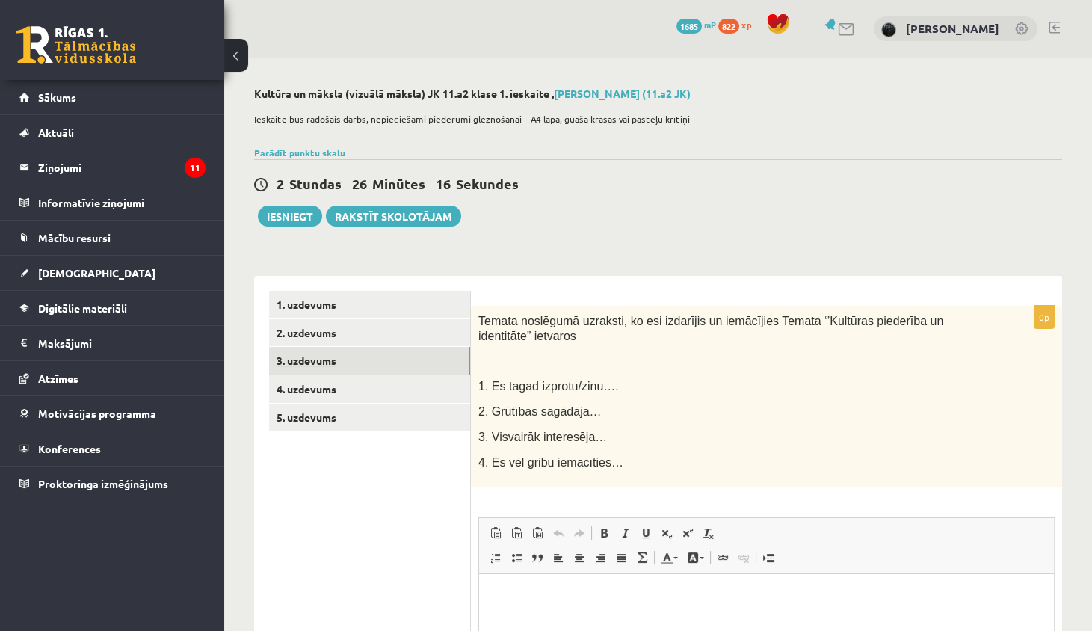
click at [413, 365] on link "3. uzdevums" at bounding box center [369, 361] width 201 height 28
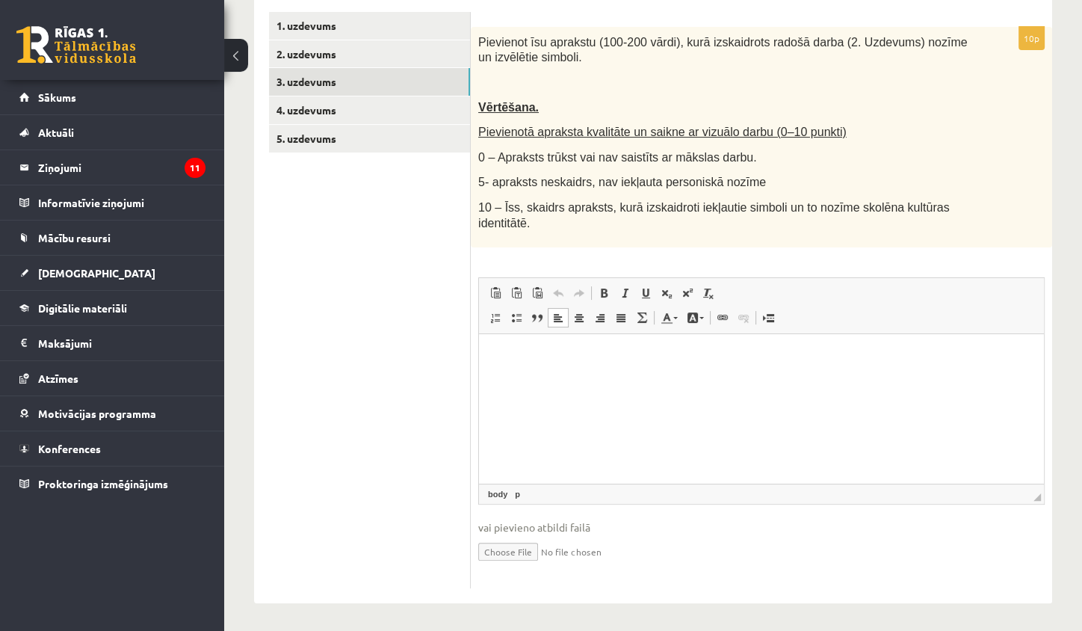
scroll to position [279, 0]
click at [589, 369] on html at bounding box center [761, 357] width 565 height 46
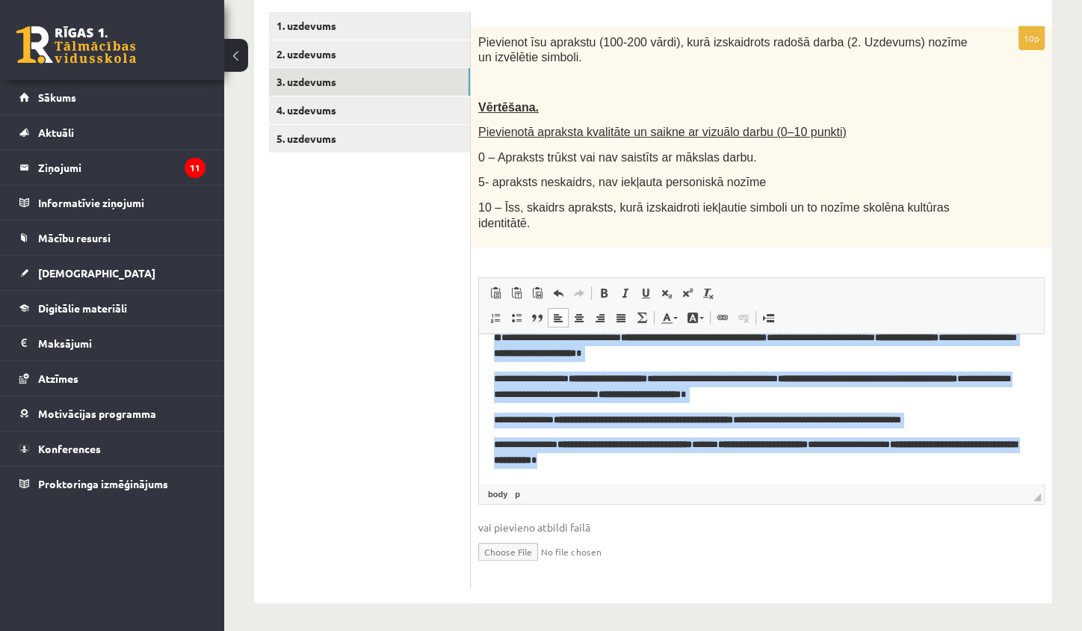
scroll to position [4, 0]
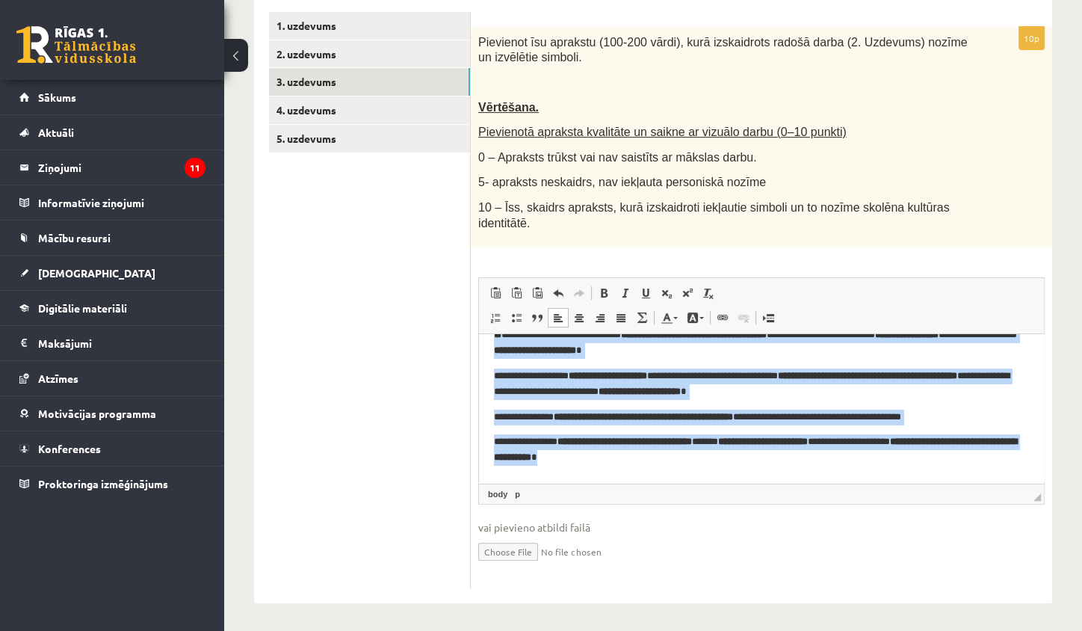
drag, startPoint x: 494, startPoint y: 352, endPoint x: 1242, endPoint y: 857, distance: 901.8
click at [762, 481] on html "**********" at bounding box center [761, 356] width 565 height 250
click at [583, 312] on span at bounding box center [579, 318] width 12 height 12
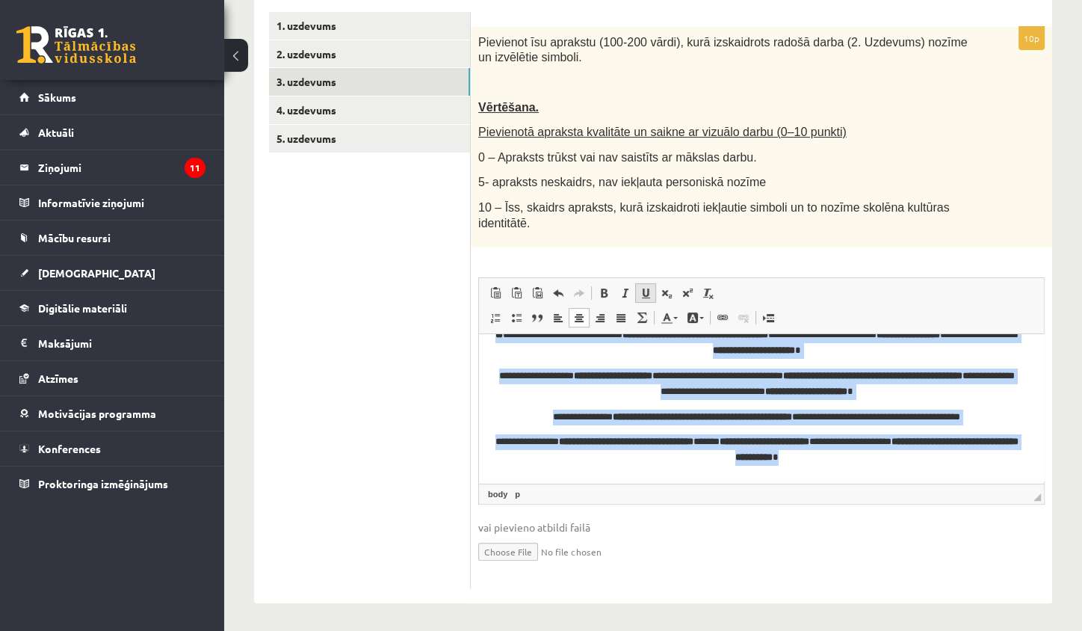
click at [638, 291] on link "Подчеркнутый Комбинация клавиш Command+U" at bounding box center [645, 292] width 21 height 19
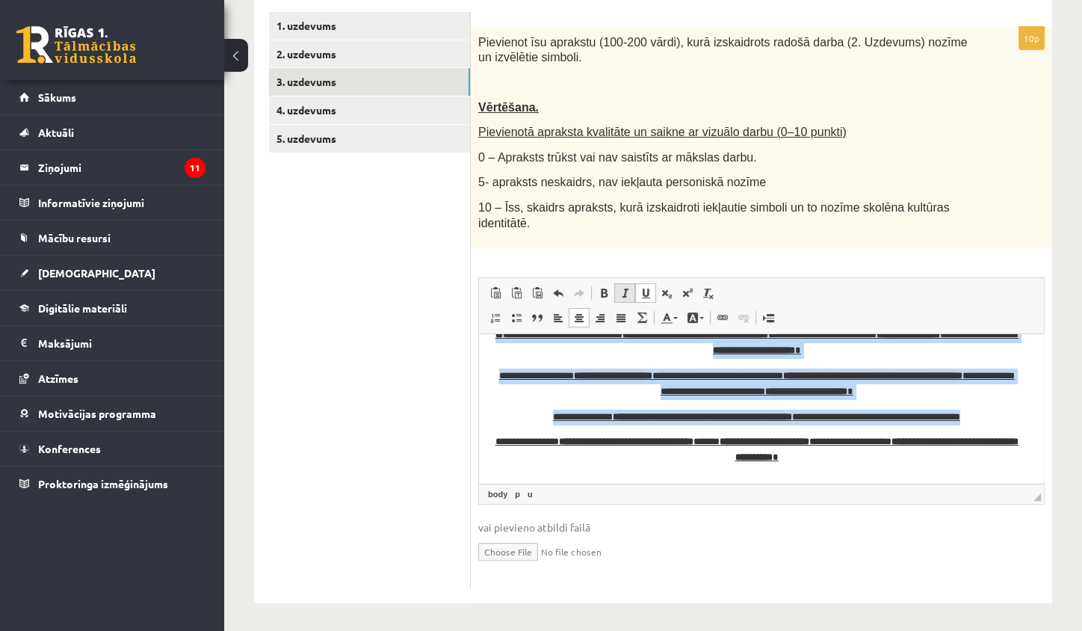
click at [619, 287] on span at bounding box center [625, 293] width 12 height 12
click at [604, 288] on span at bounding box center [604, 293] width 12 height 12
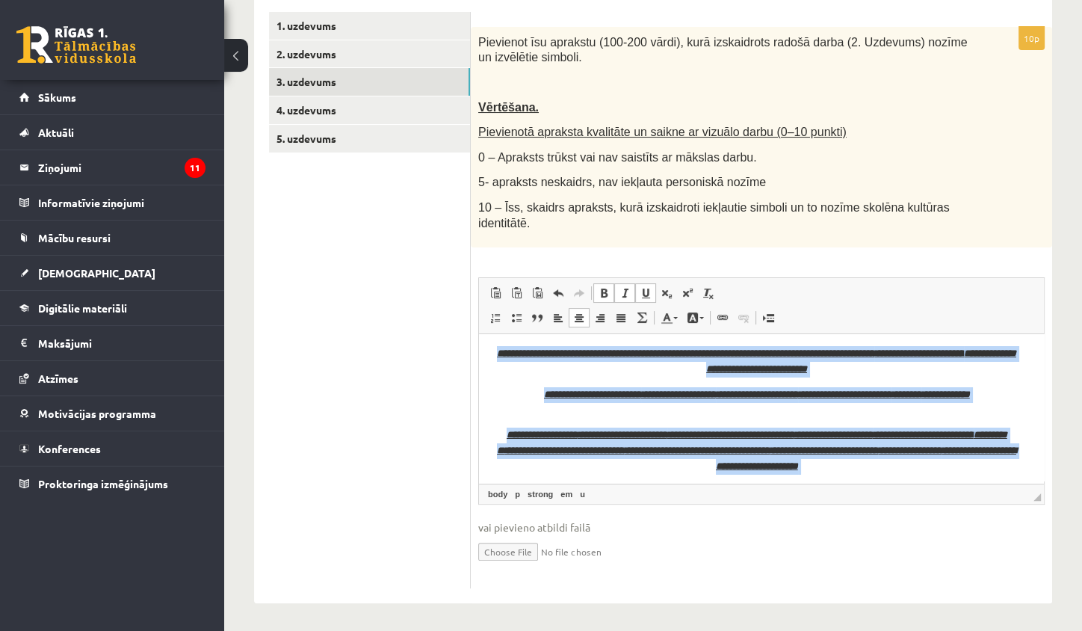
scroll to position [0, 0]
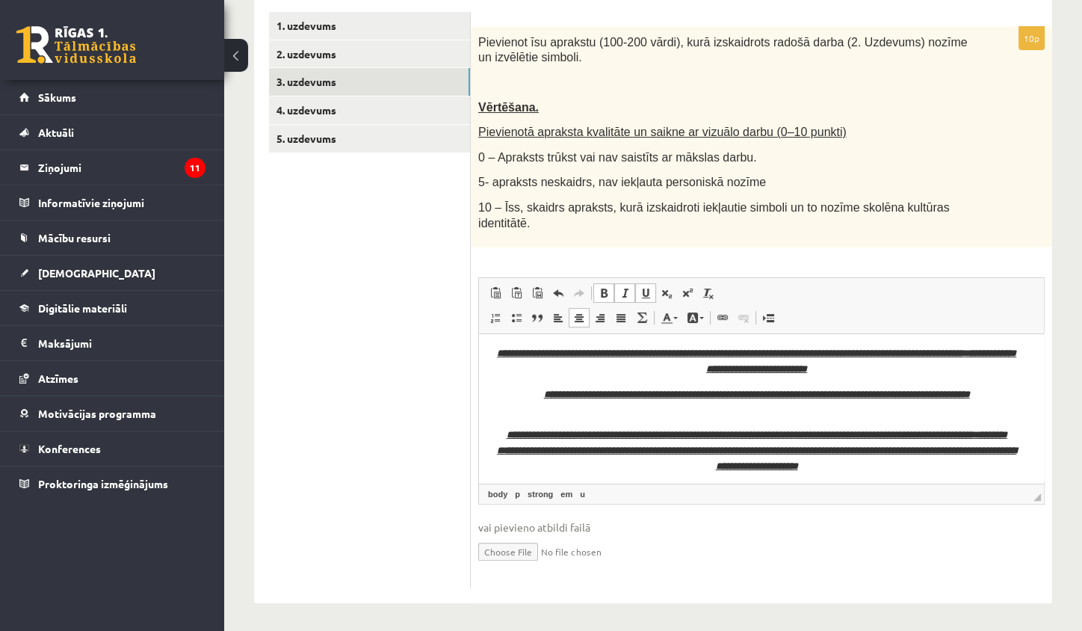
click at [490, 413] on html "**********" at bounding box center [761, 471] width 565 height 281
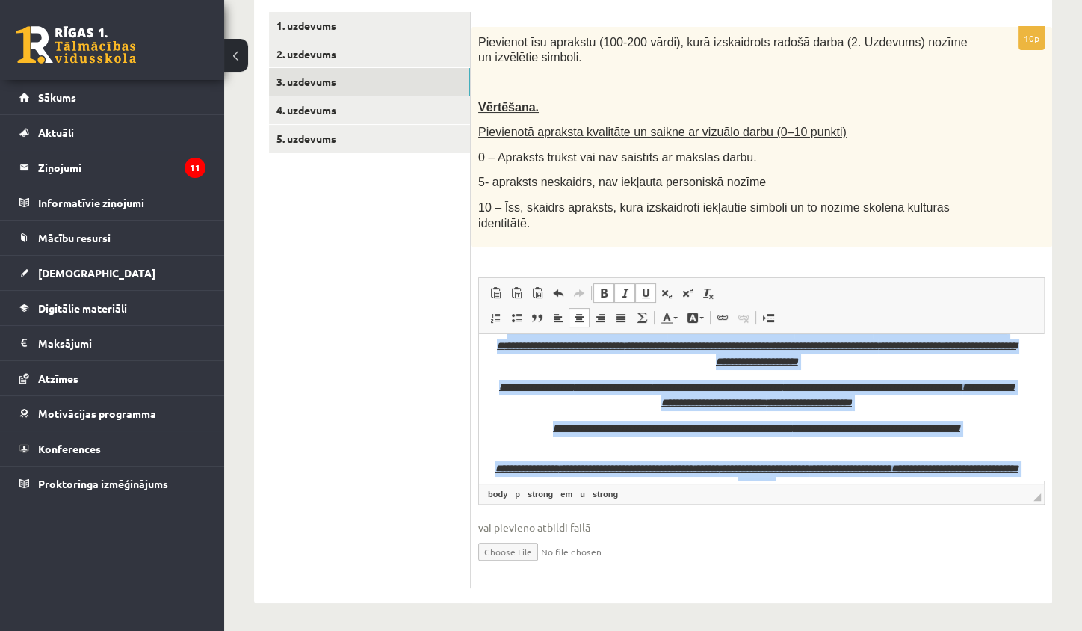
scroll to position [132, 0]
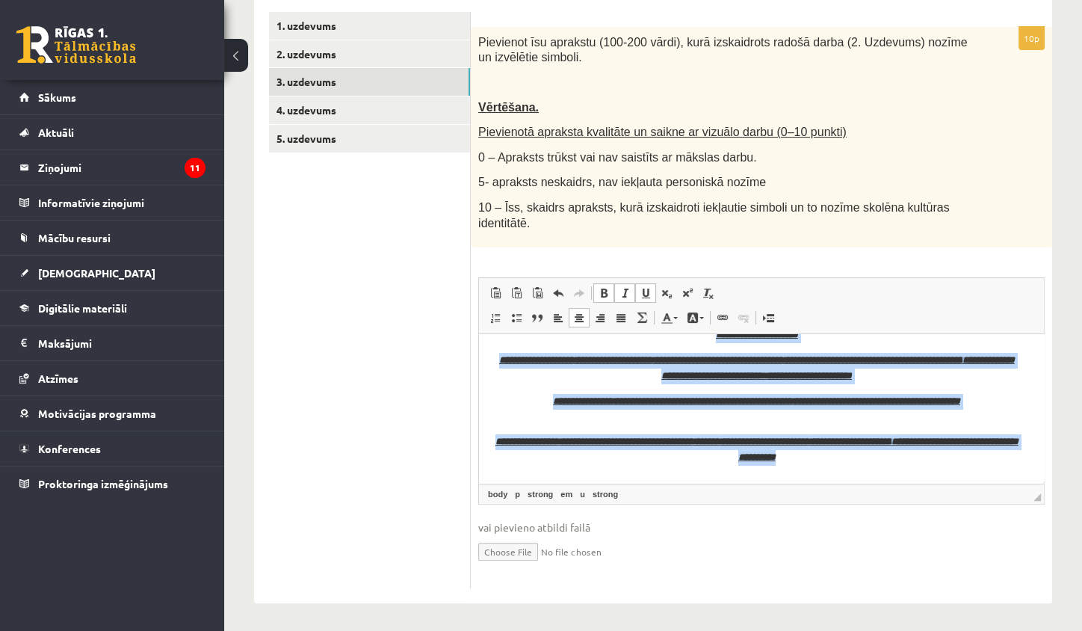
drag, startPoint x: 501, startPoint y: 348, endPoint x: 900, endPoint y: 570, distance: 456.7
click at [900, 481] on html "**********" at bounding box center [761, 340] width 565 height 281
click at [609, 286] on link "Полужирный Комбинация клавиш Command+B" at bounding box center [603, 292] width 21 height 19
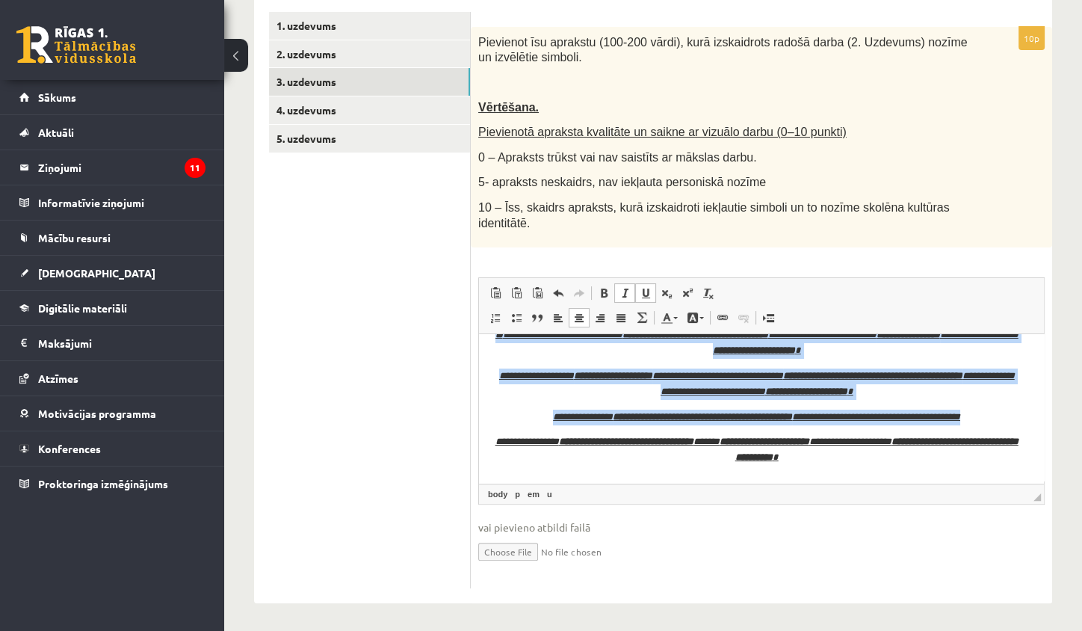
scroll to position [100, 0]
click at [564, 312] on link "По левому краю" at bounding box center [558, 317] width 21 height 19
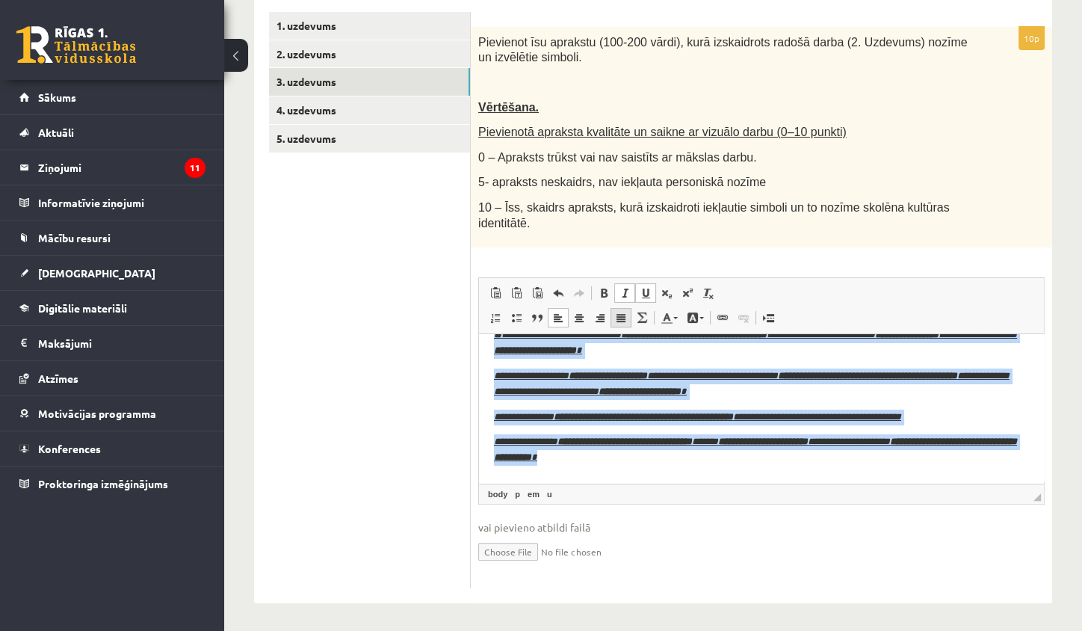
click at [624, 314] on span at bounding box center [621, 318] width 12 height 12
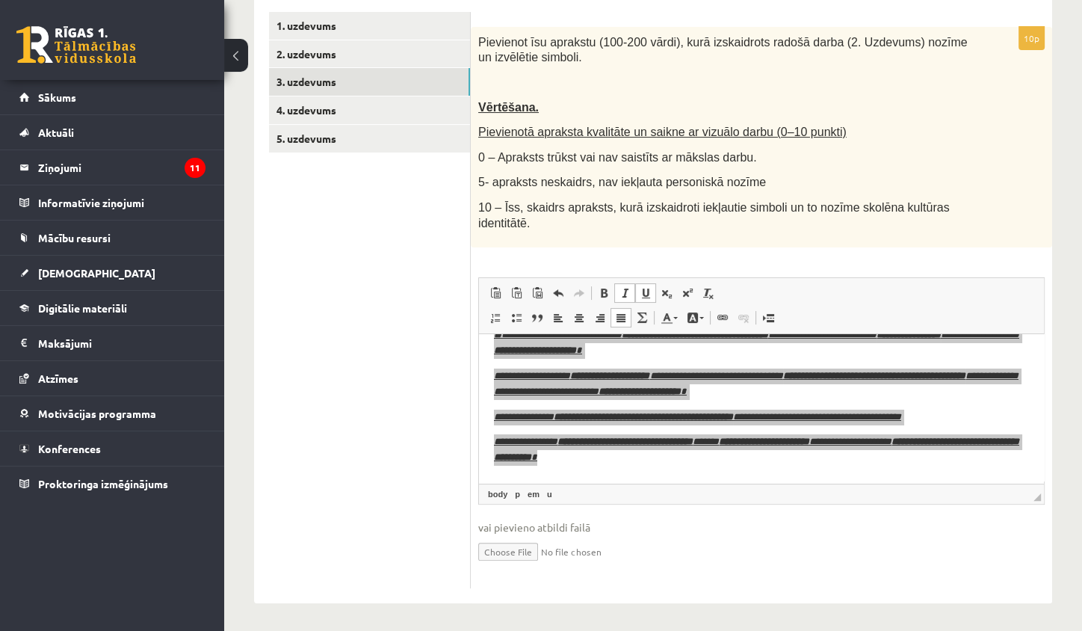
click at [469, 376] on ul "1. uzdevums 2. uzdevums 3. uzdevums 4. uzdevums 5. uzdevums" at bounding box center [370, 300] width 202 height 576
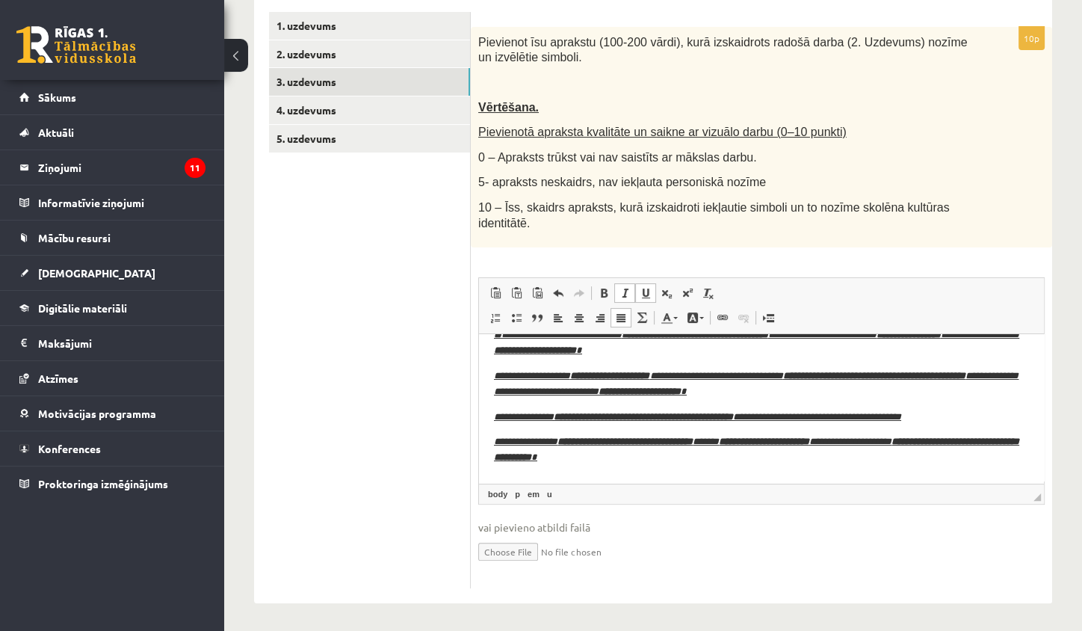
click at [486, 452] on html "**********" at bounding box center [761, 356] width 565 height 250
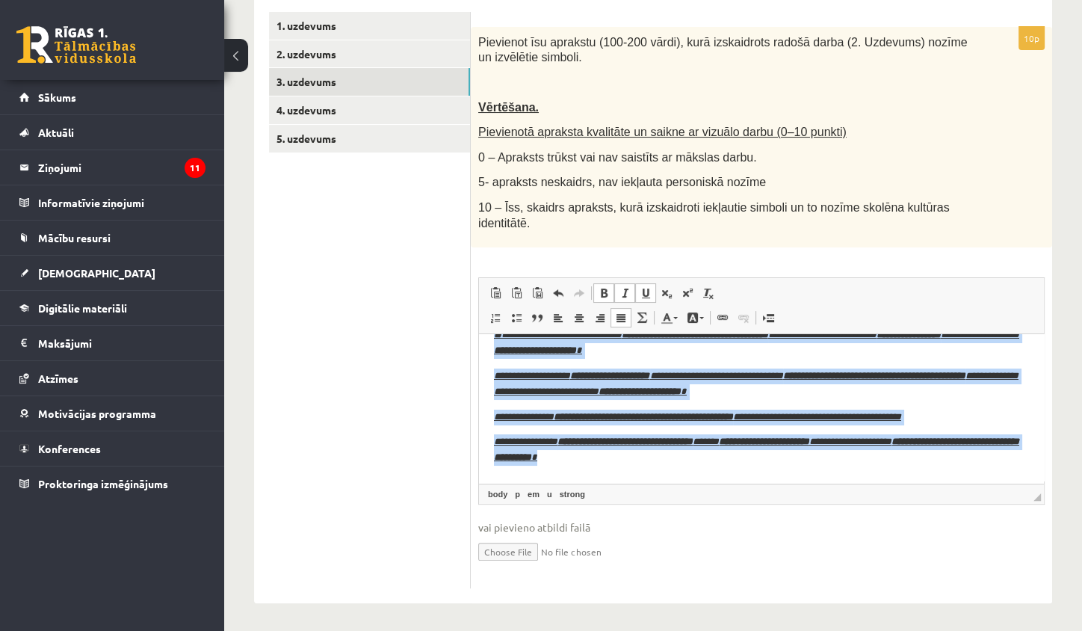
drag, startPoint x: 495, startPoint y: 354, endPoint x: 934, endPoint y: 599, distance: 503.3
click at [934, 481] on html "**********" at bounding box center [761, 356] width 565 height 250
click at [649, 287] on span at bounding box center [646, 293] width 12 height 12
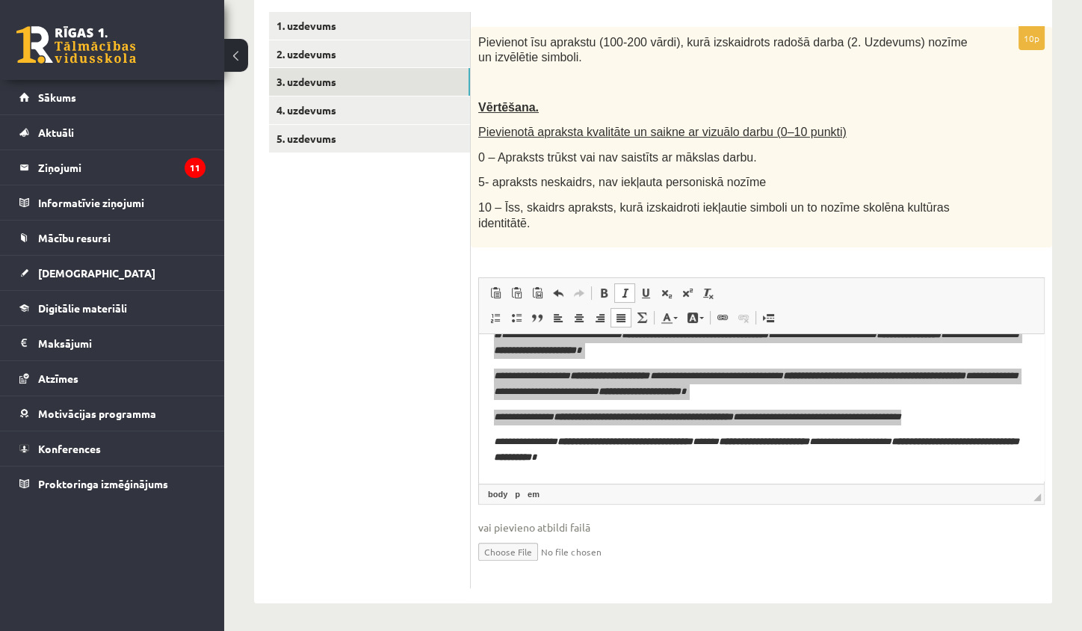
click at [690, 235] on div "Pievienot īsu aprakstu (100-200 vārdi), kurā izskaidrots radošā darba (2. Uzdev…" at bounding box center [762, 137] width 582 height 221
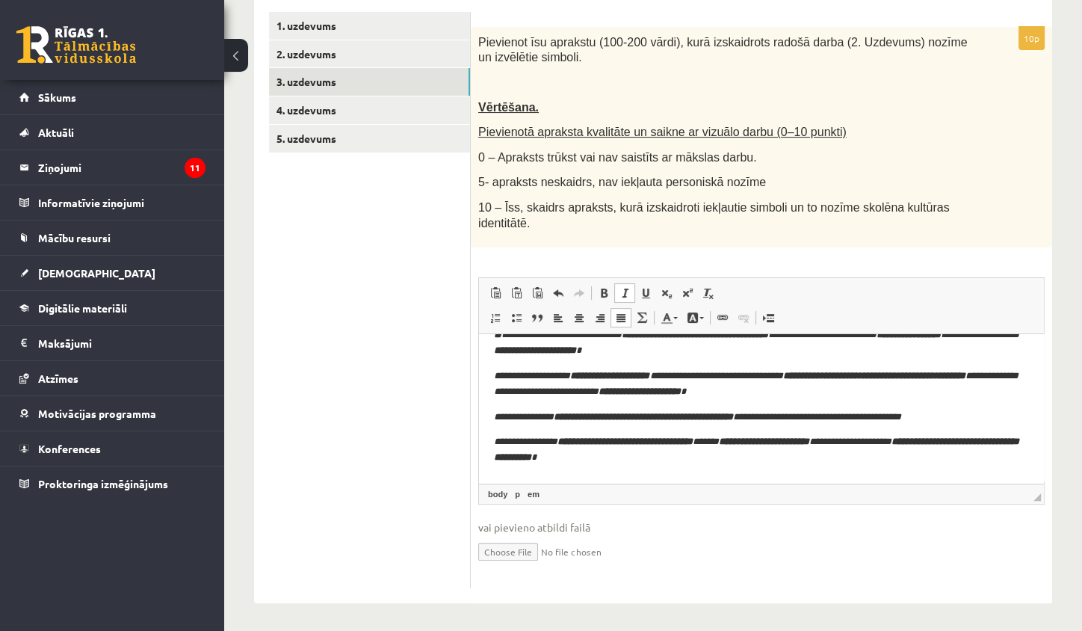
click at [488, 421] on html "**********" at bounding box center [761, 356] width 565 height 250
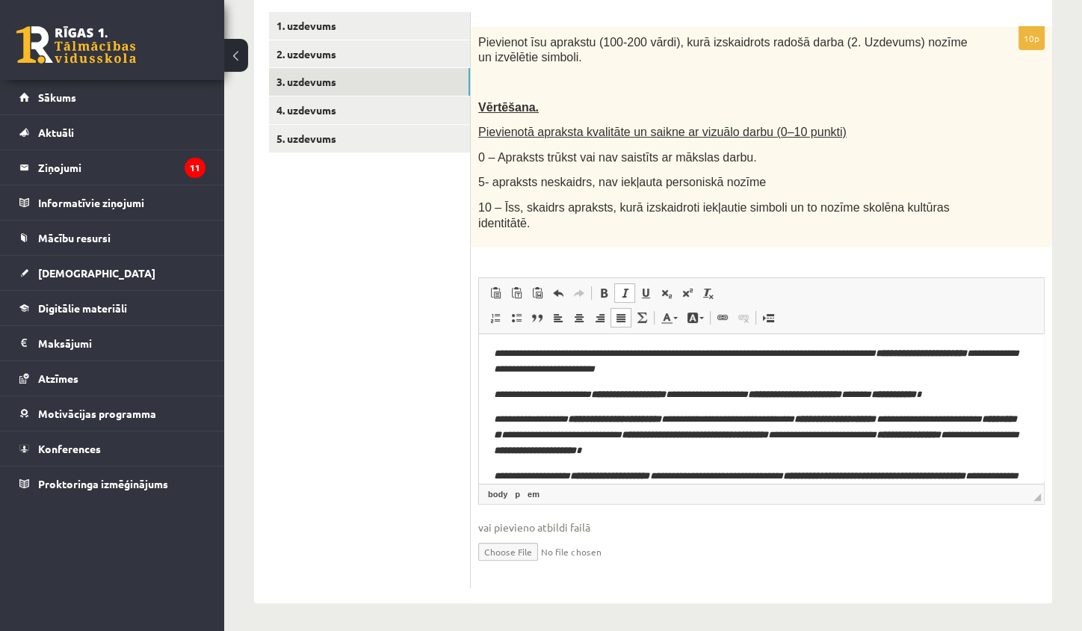
scroll to position [0, 0]
click at [376, 135] on link "5. uzdevums" at bounding box center [369, 139] width 201 height 28
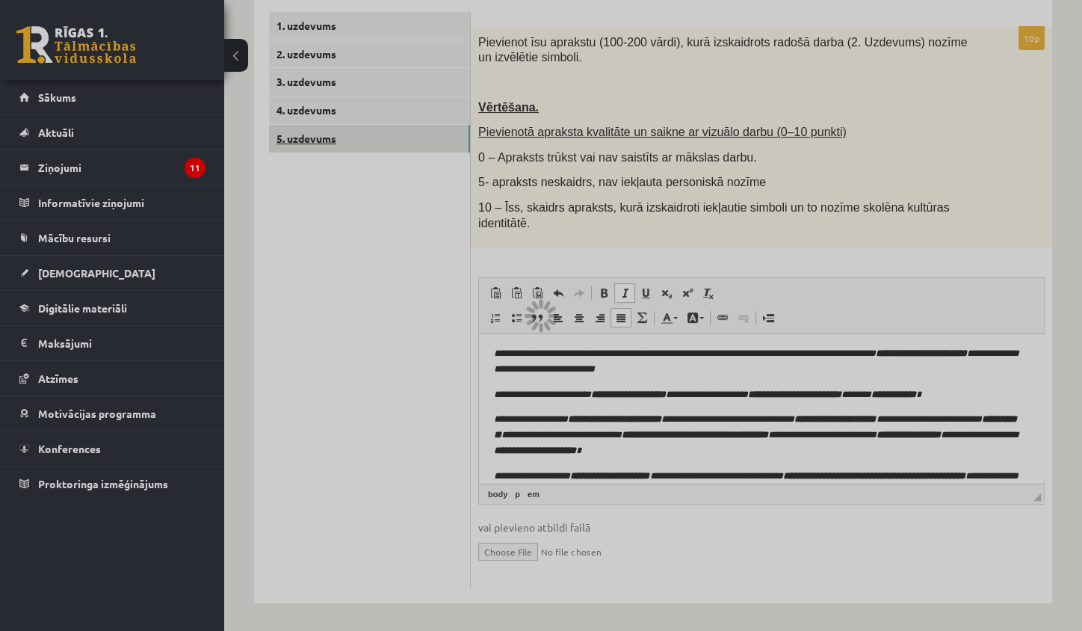
scroll to position [91, 0]
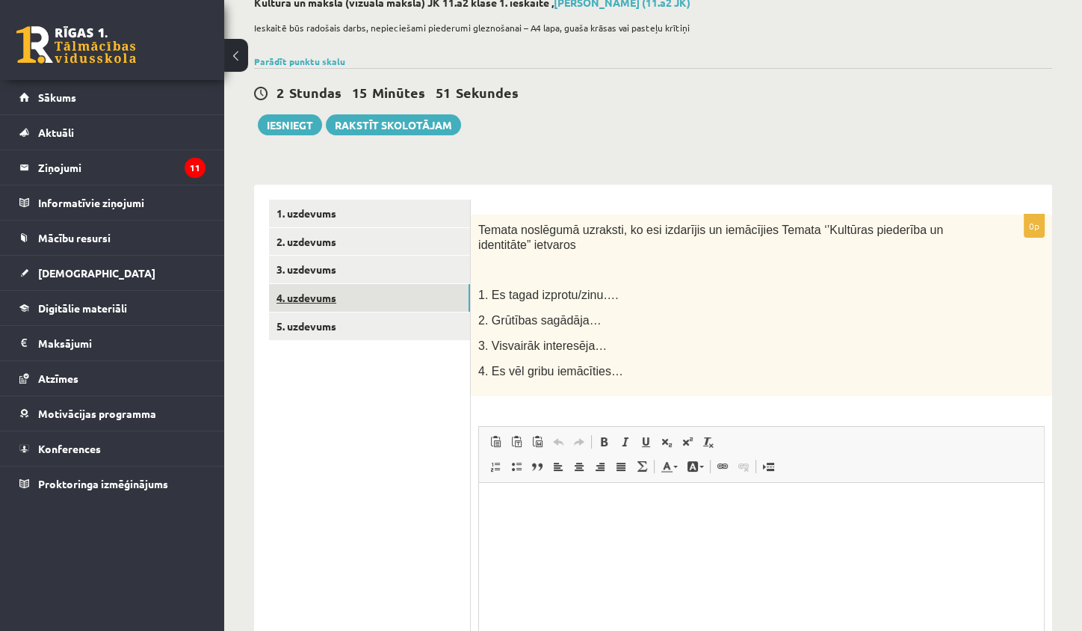
click at [340, 294] on link "4. uzdevums" at bounding box center [369, 298] width 201 height 28
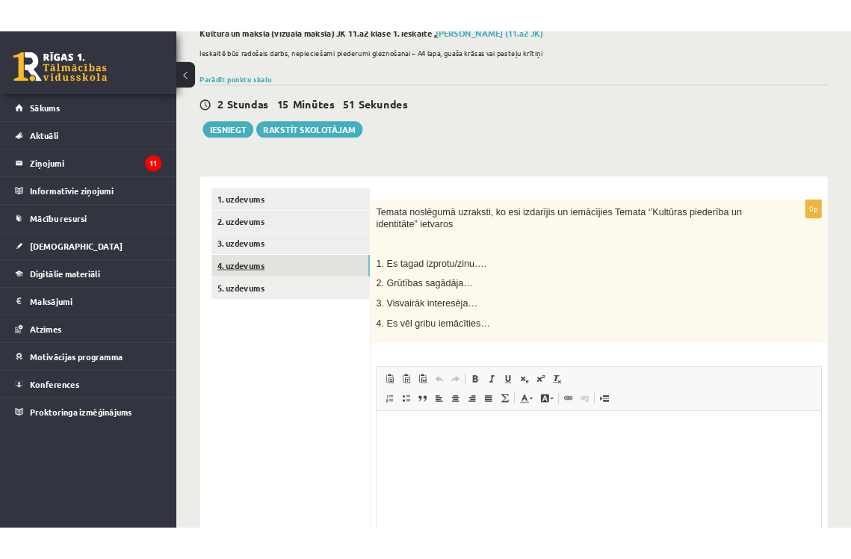
scroll to position [0, 0]
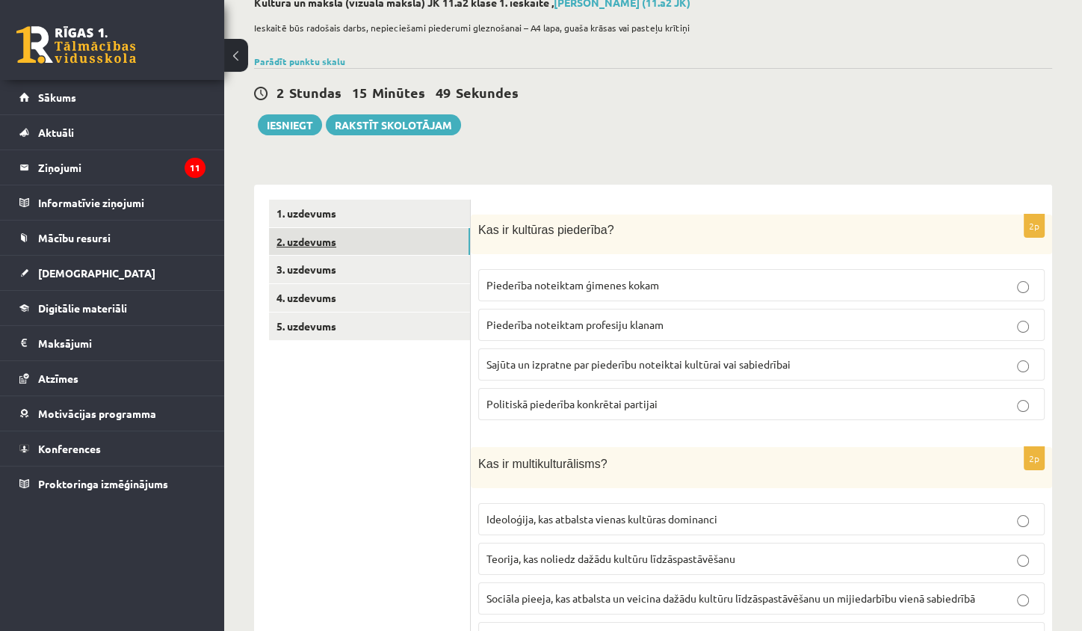
click at [382, 246] on link "2. uzdevums" at bounding box center [369, 242] width 201 height 28
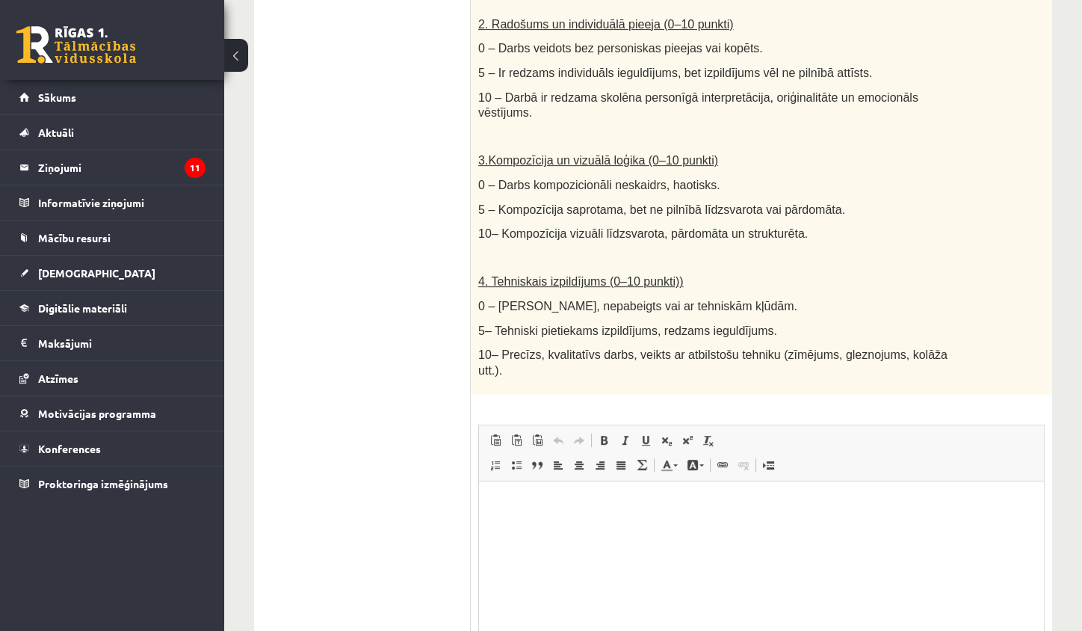
scroll to position [725, 0]
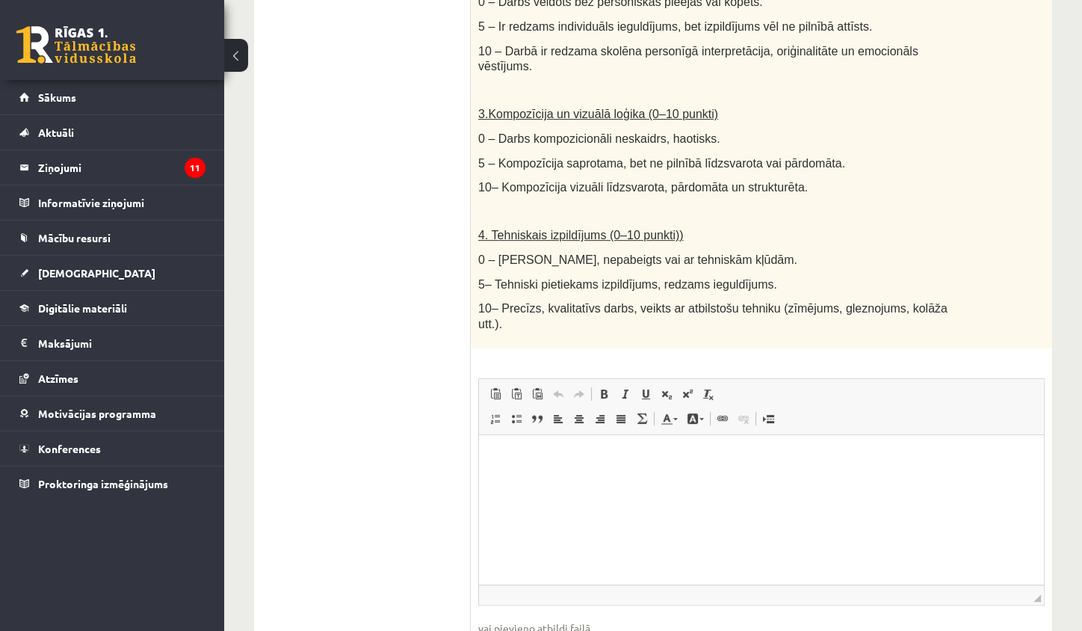
type input "**********"
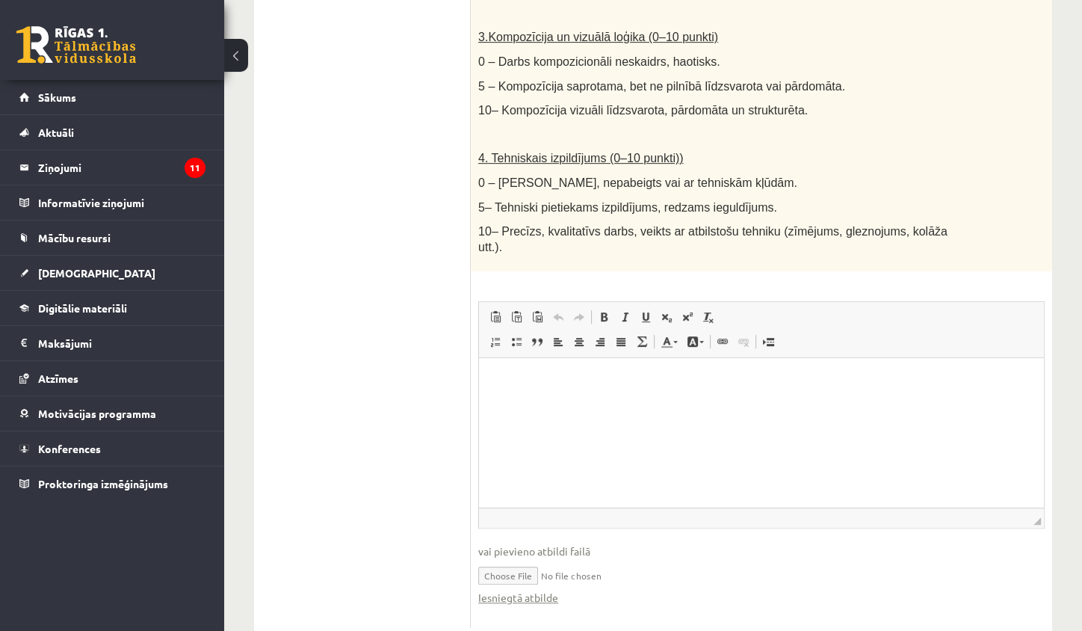
scroll to position [801, 0]
click at [528, 590] on link "Iesniegtā atbilde" at bounding box center [518, 598] width 80 height 16
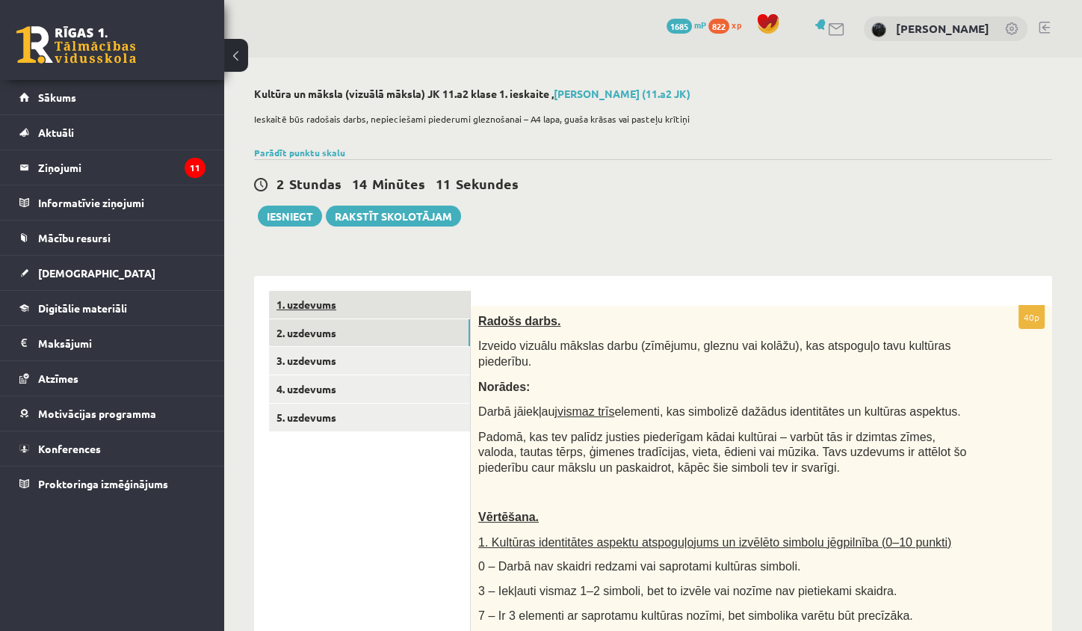
scroll to position [0, 0]
click at [355, 309] on link "1. uzdevums" at bounding box center [369, 305] width 201 height 28
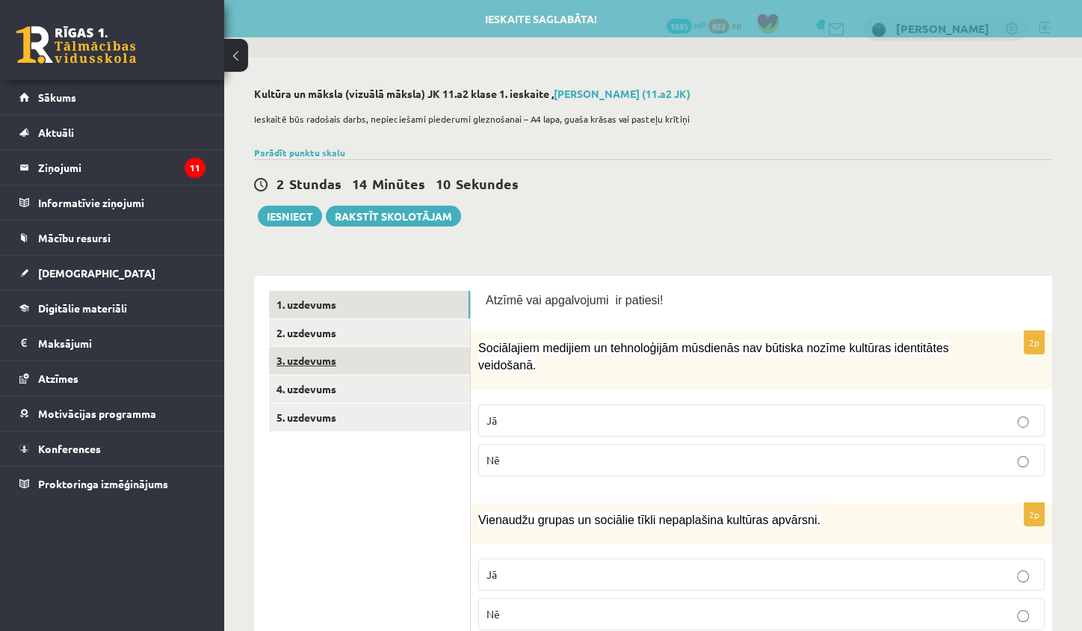
click at [370, 368] on link "3. uzdevums" at bounding box center [369, 361] width 201 height 28
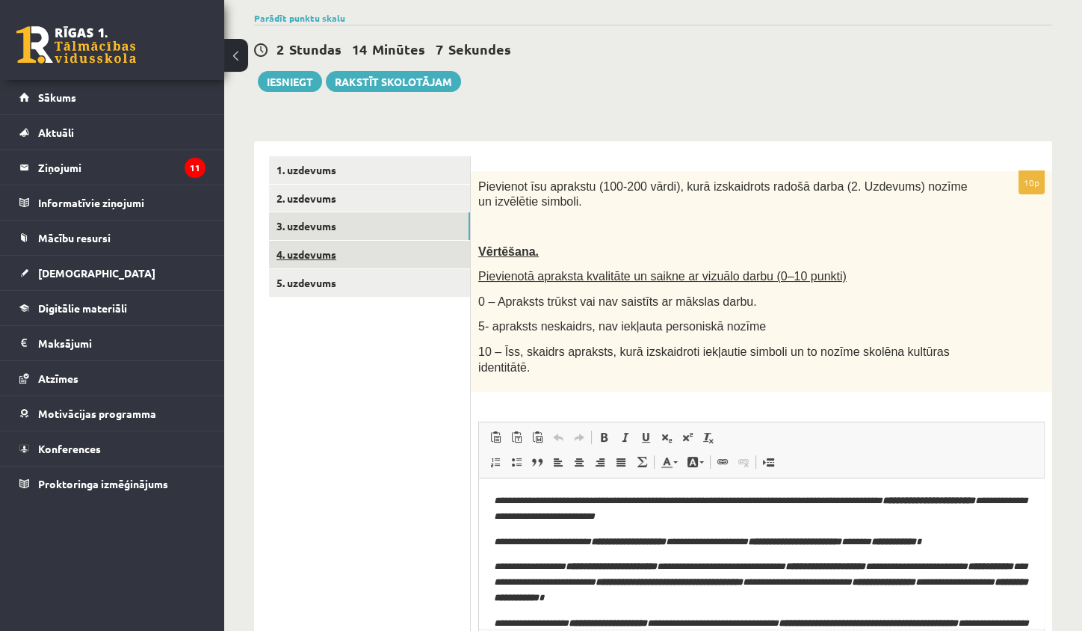
click at [408, 253] on link "4. uzdevums" at bounding box center [369, 255] width 201 height 28
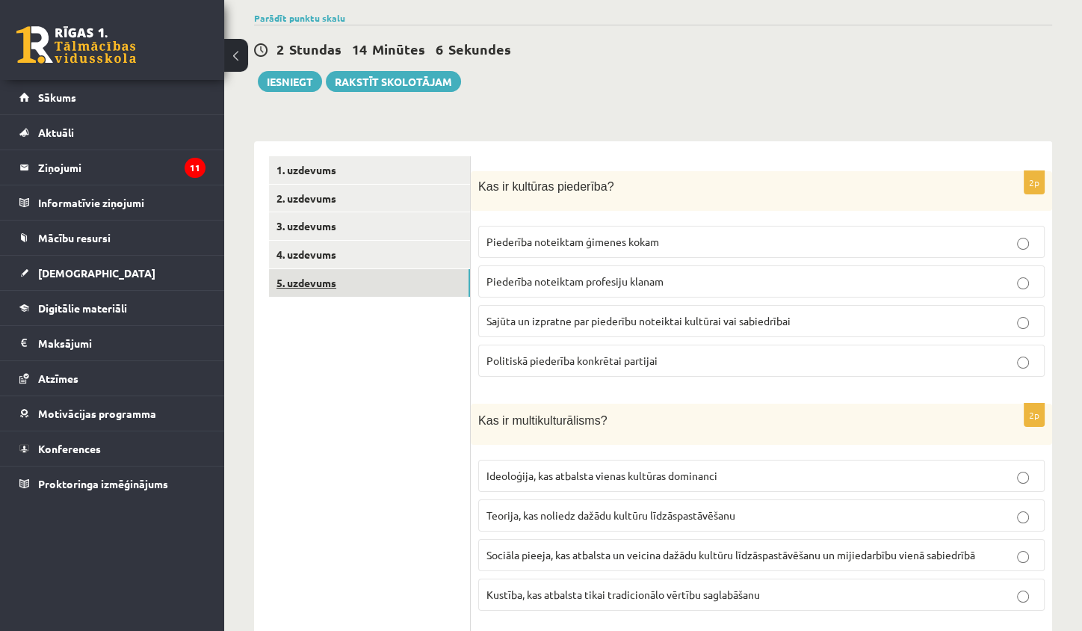
click at [413, 281] on link "5. uzdevums" at bounding box center [369, 283] width 201 height 28
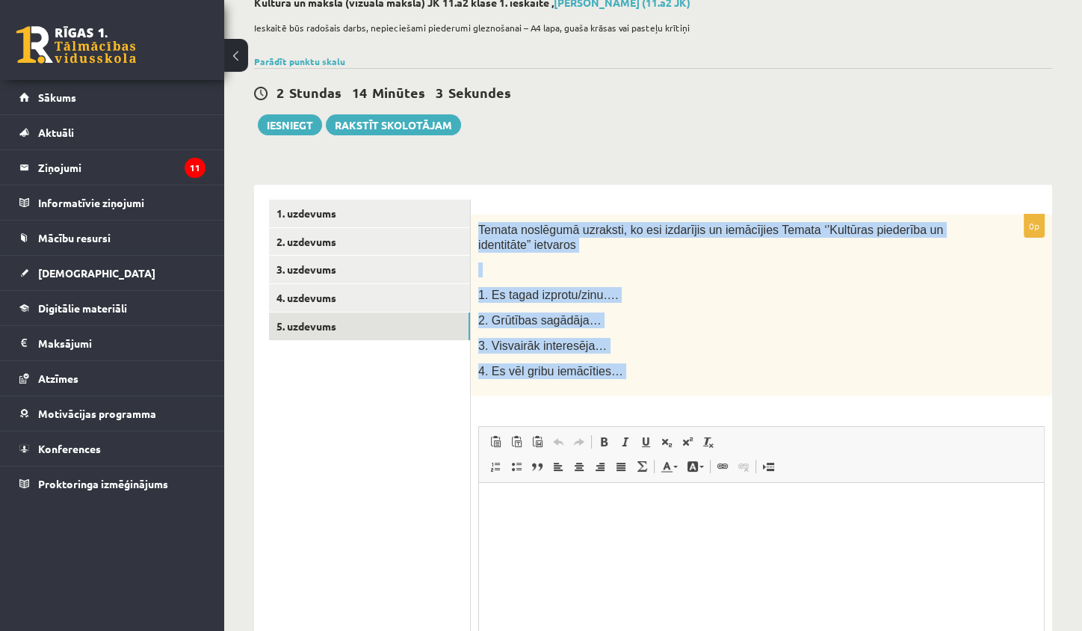
drag, startPoint x: 479, startPoint y: 229, endPoint x: 682, endPoint y: 388, distance: 257.6
click at [683, 389] on div "Temata noslēgumā uzraksti, ko esi izdarījis un iemācījies Temata ‘’Kultūras pie…" at bounding box center [762, 306] width 582 height 182
copy div "Temata noslēgumā uzraksti, ko esi izdarījis un iemācījies Temata ‘’Kultūras pie…"
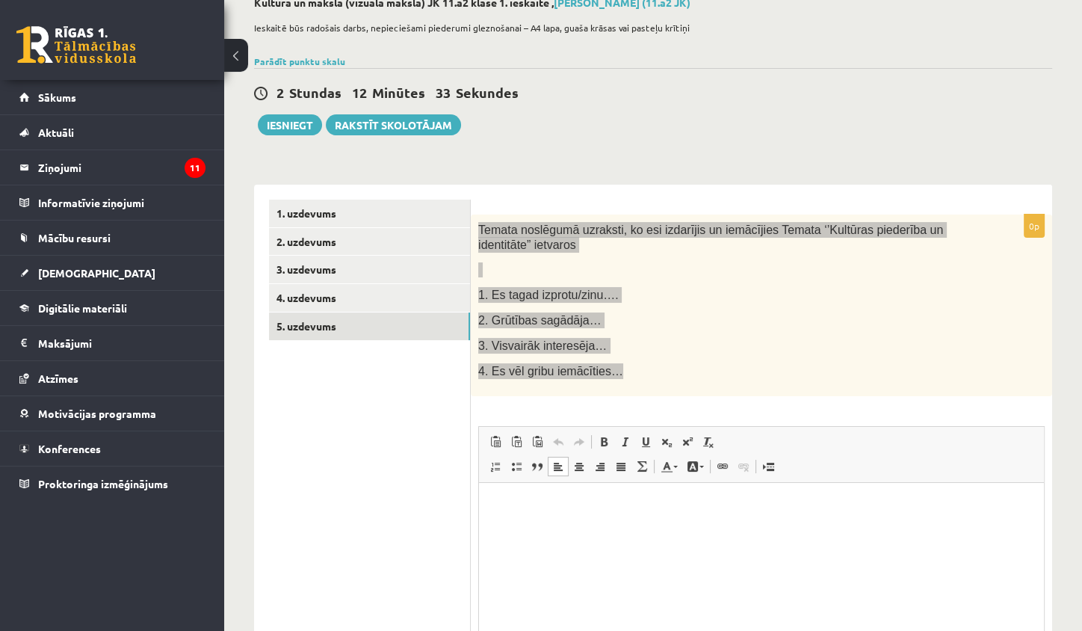
click at [512, 501] on p "Визуальный текстовый редактор, wiswyg-editor-user-answer-47433894889920" at bounding box center [761, 506] width 535 height 16
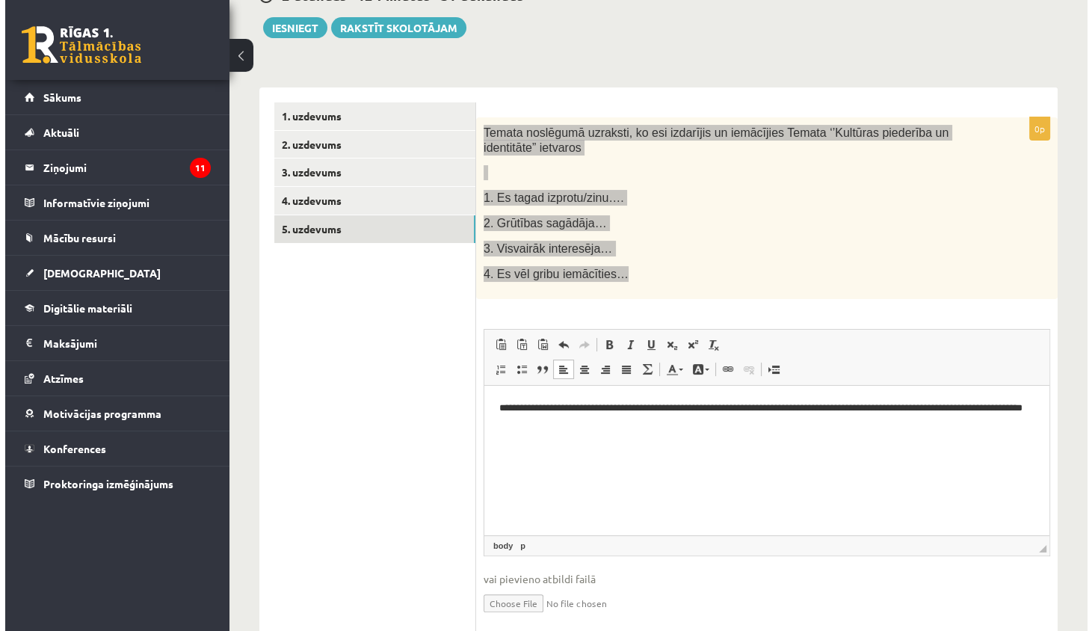
scroll to position [188, 0]
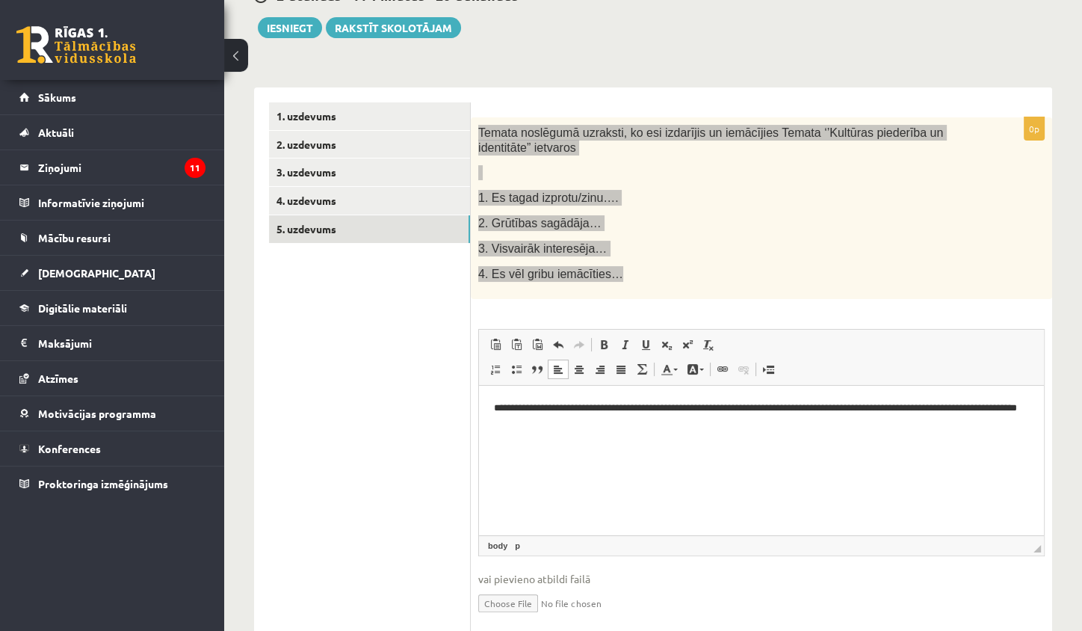
paste body "Визуальный текстовый редактор, wiswyg-editor-user-answer-47433894889920"
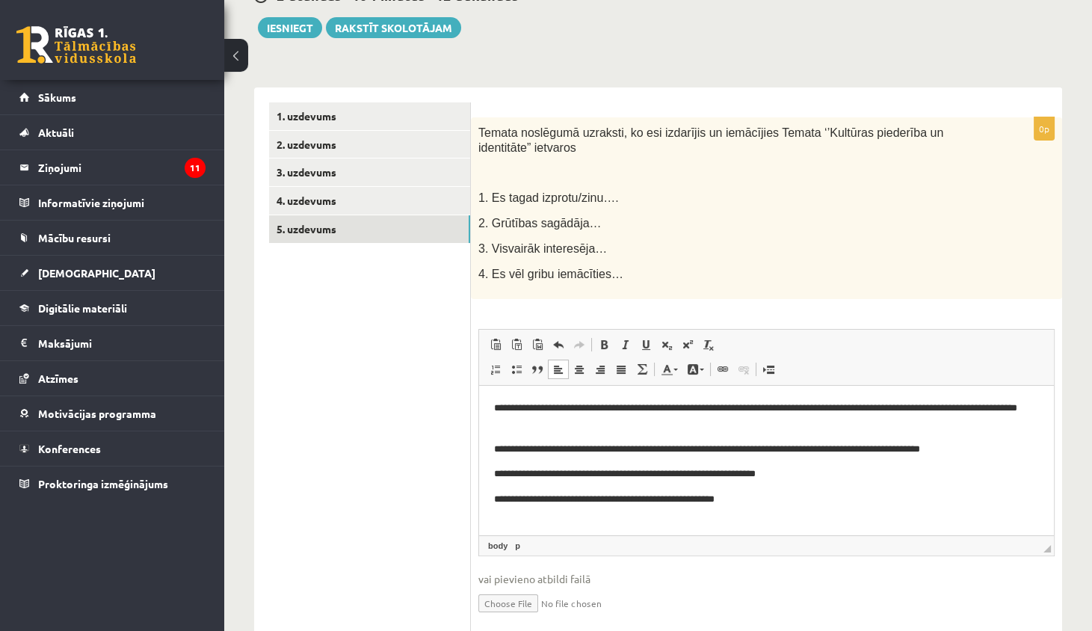
click at [394, 348] on ul "1. uzdevums 2. uzdevums 3. uzdevums 4. uzdevums 5. uzdevums" at bounding box center [370, 370] width 202 height 537
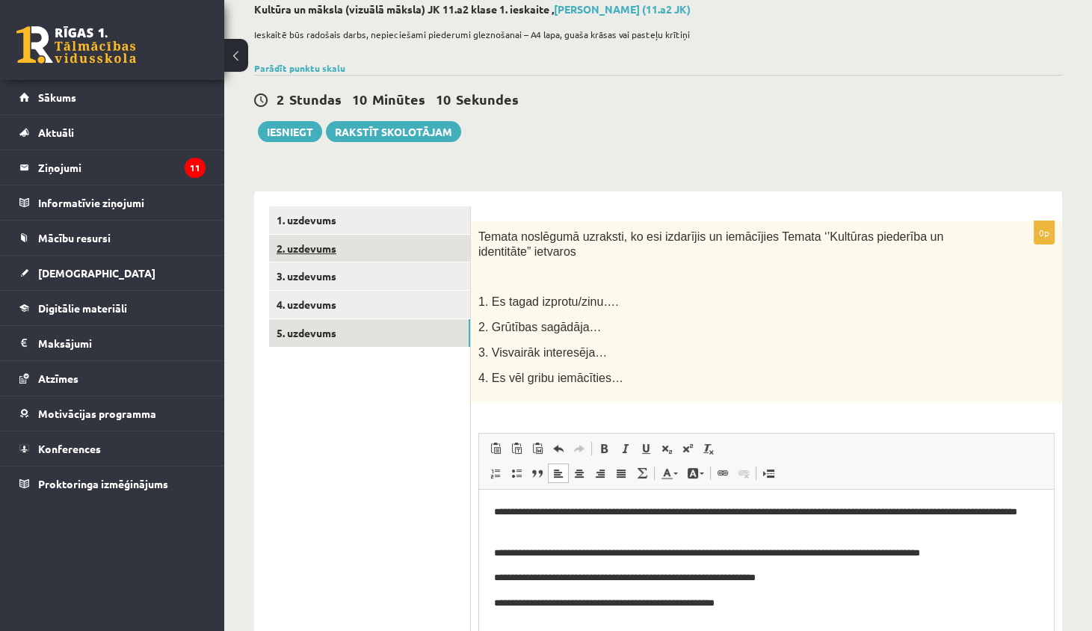
scroll to position [45, 0]
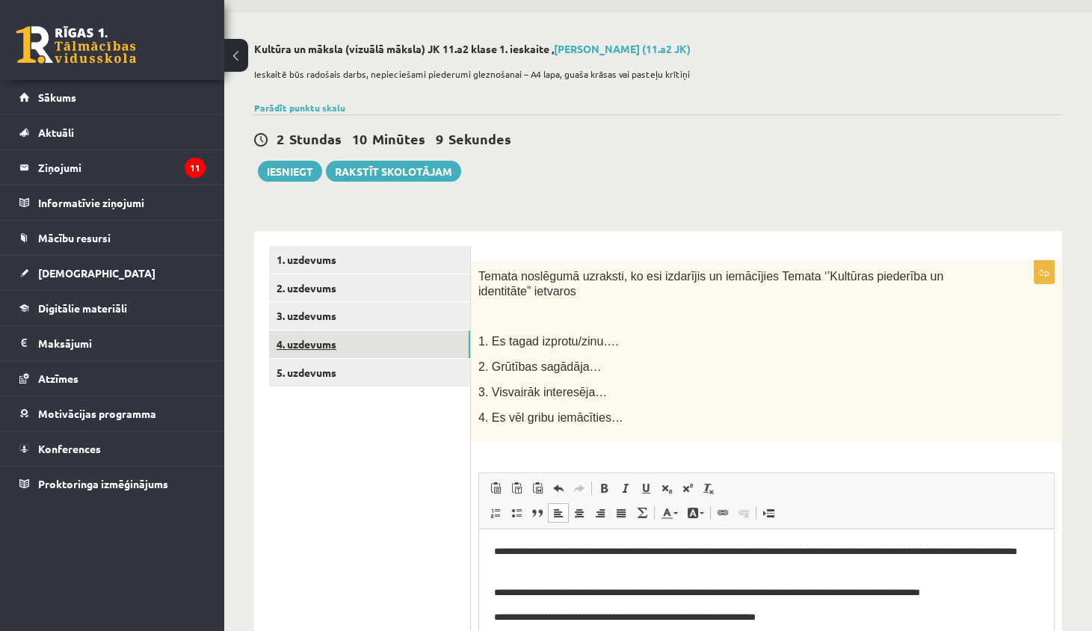
click at [354, 343] on link "4. uzdevums" at bounding box center [369, 344] width 201 height 28
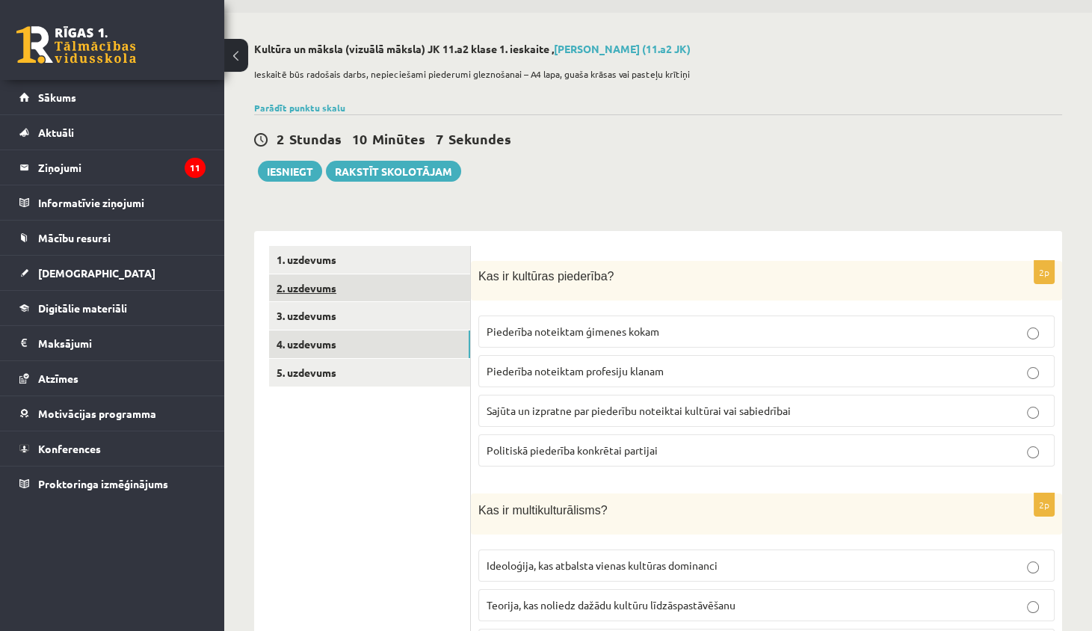
click at [389, 298] on link "2. uzdevums" at bounding box center [369, 288] width 201 height 28
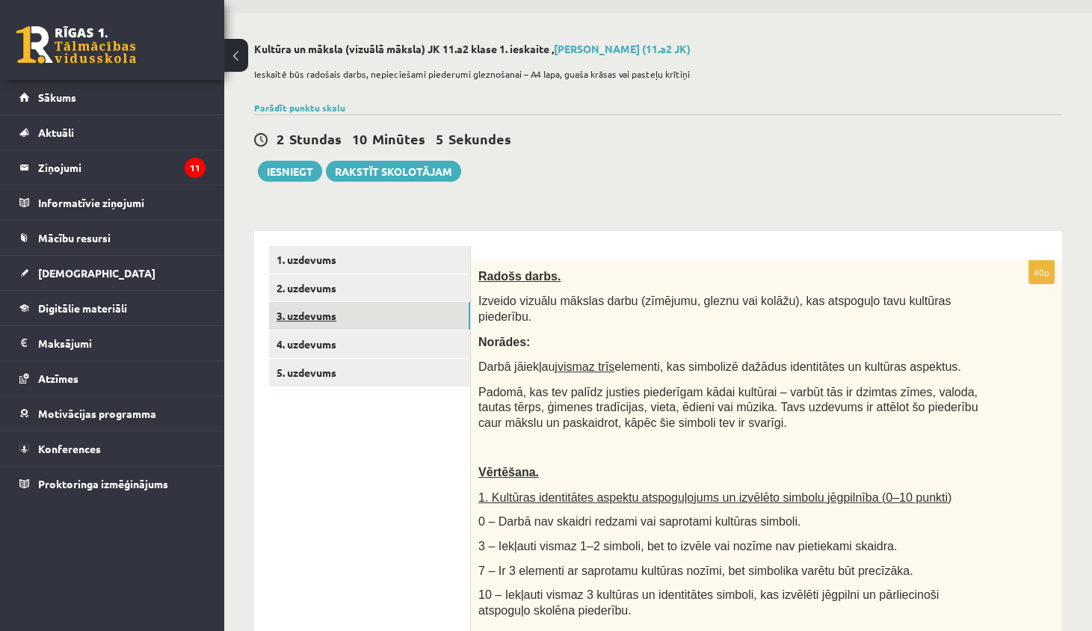
click at [386, 315] on link "3. uzdevums" at bounding box center [369, 316] width 201 height 28
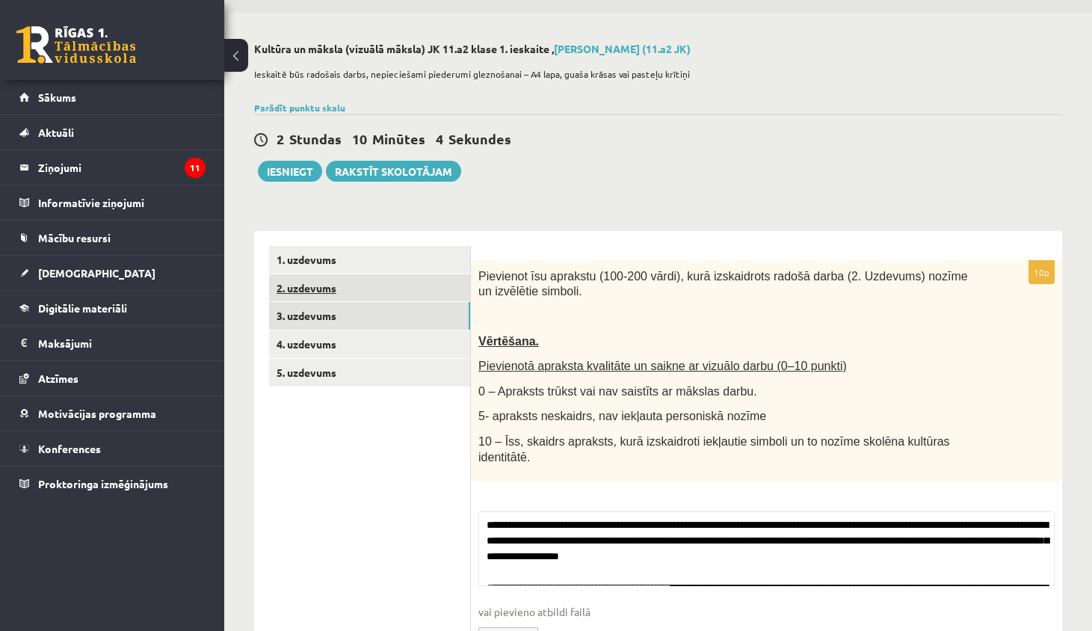
click at [404, 291] on link "2. uzdevums" at bounding box center [369, 288] width 201 height 28
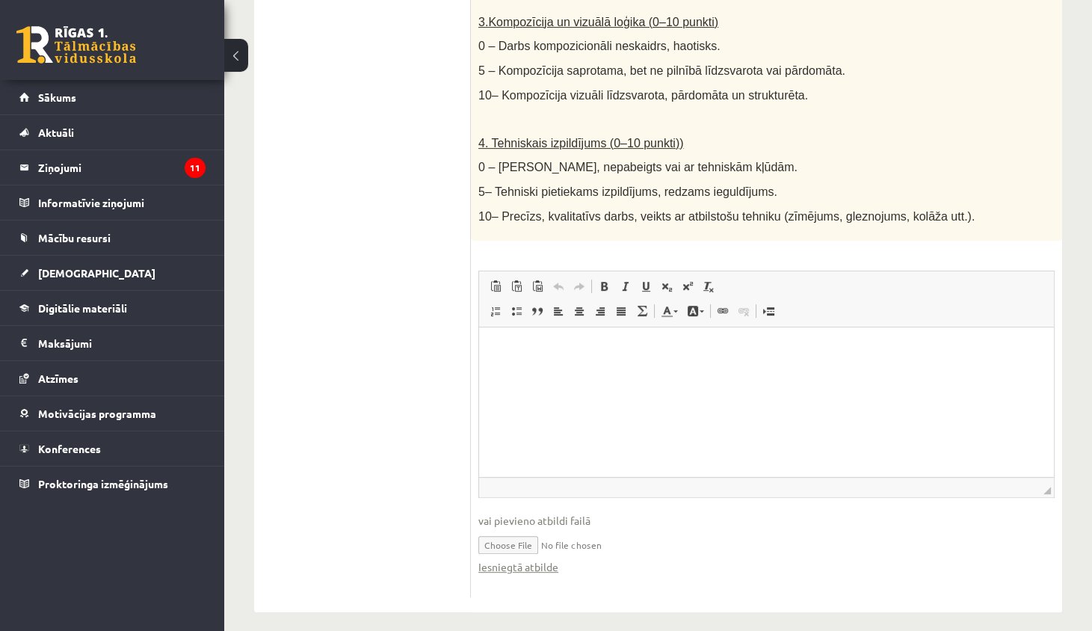
scroll to position [801, 0]
click at [518, 560] on link "Iesniegtā atbilde" at bounding box center [518, 568] width 80 height 16
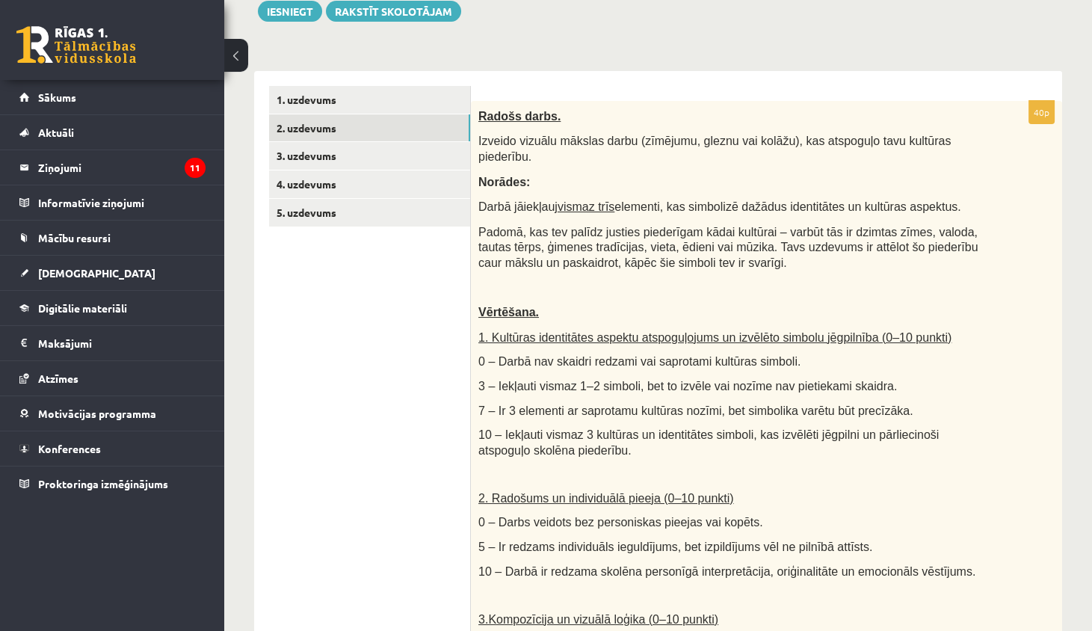
scroll to position [45, 0]
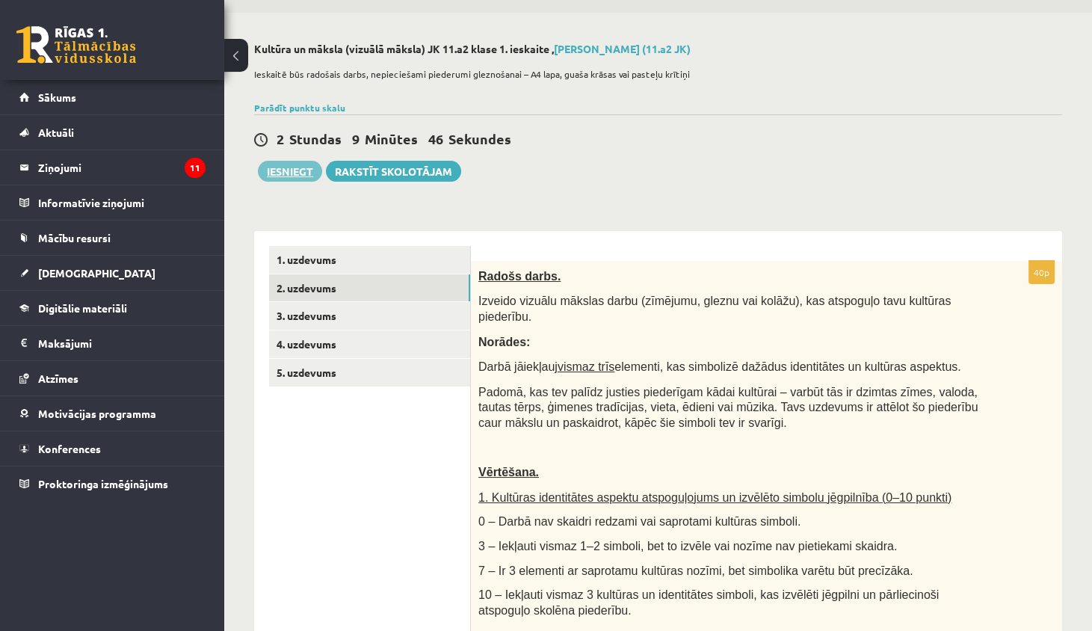
click at [303, 167] on button "Iesniegt" at bounding box center [290, 171] width 64 height 21
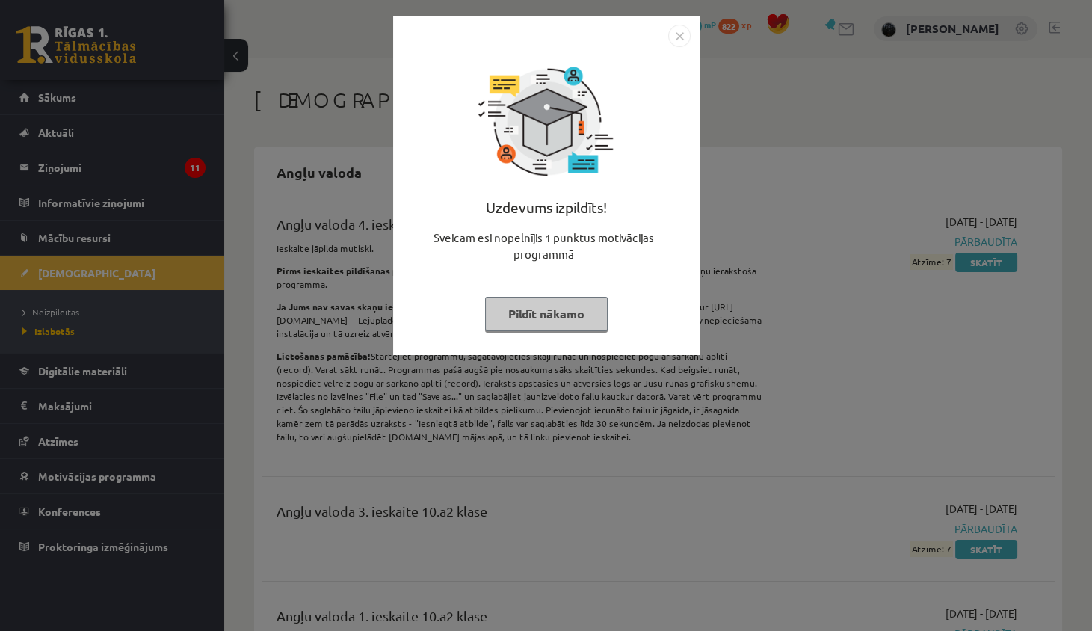
click at [679, 36] on img "Close" at bounding box center [679, 36] width 22 height 22
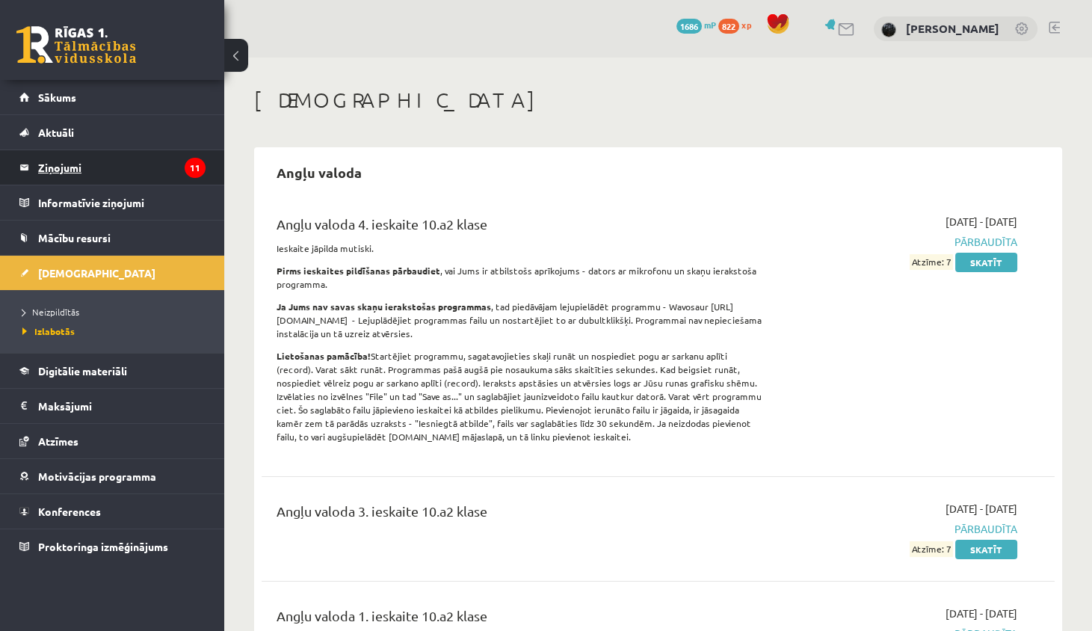
click at [165, 172] on legend "Ziņojumi 11" at bounding box center [121, 167] width 167 height 34
